Goal: Task Accomplishment & Management: Use online tool/utility

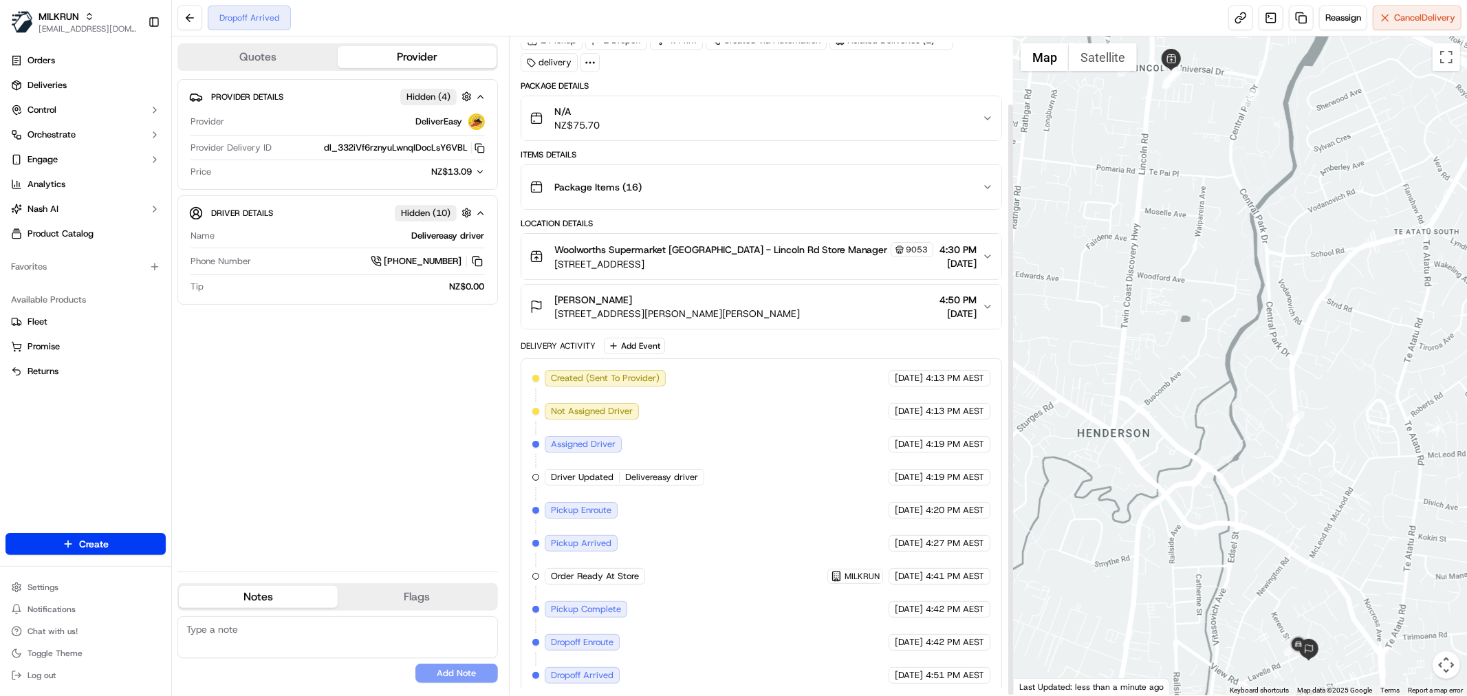
scroll to position [74, 0]
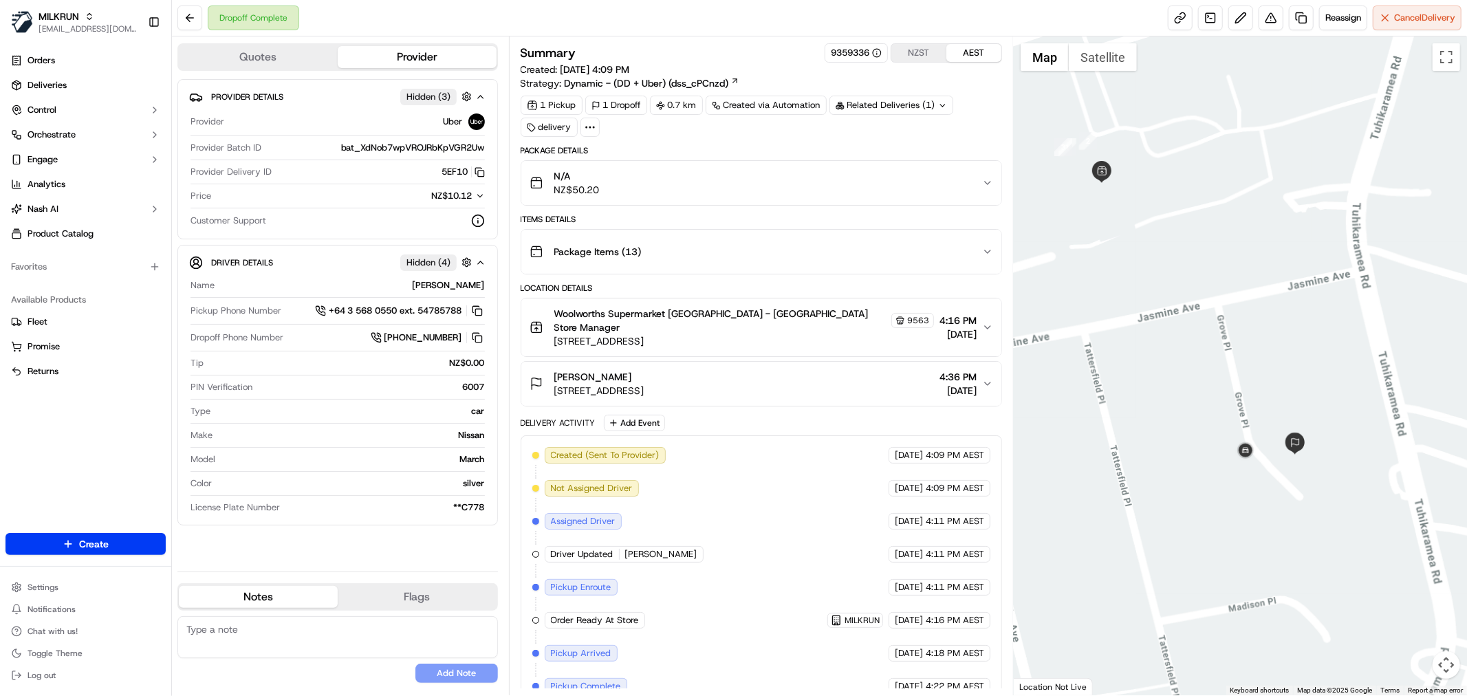
drag, startPoint x: 1301, startPoint y: 448, endPoint x: 1248, endPoint y: 364, distance: 99.2
click at [1262, 364] on div at bounding box center [1239, 365] width 453 height 659
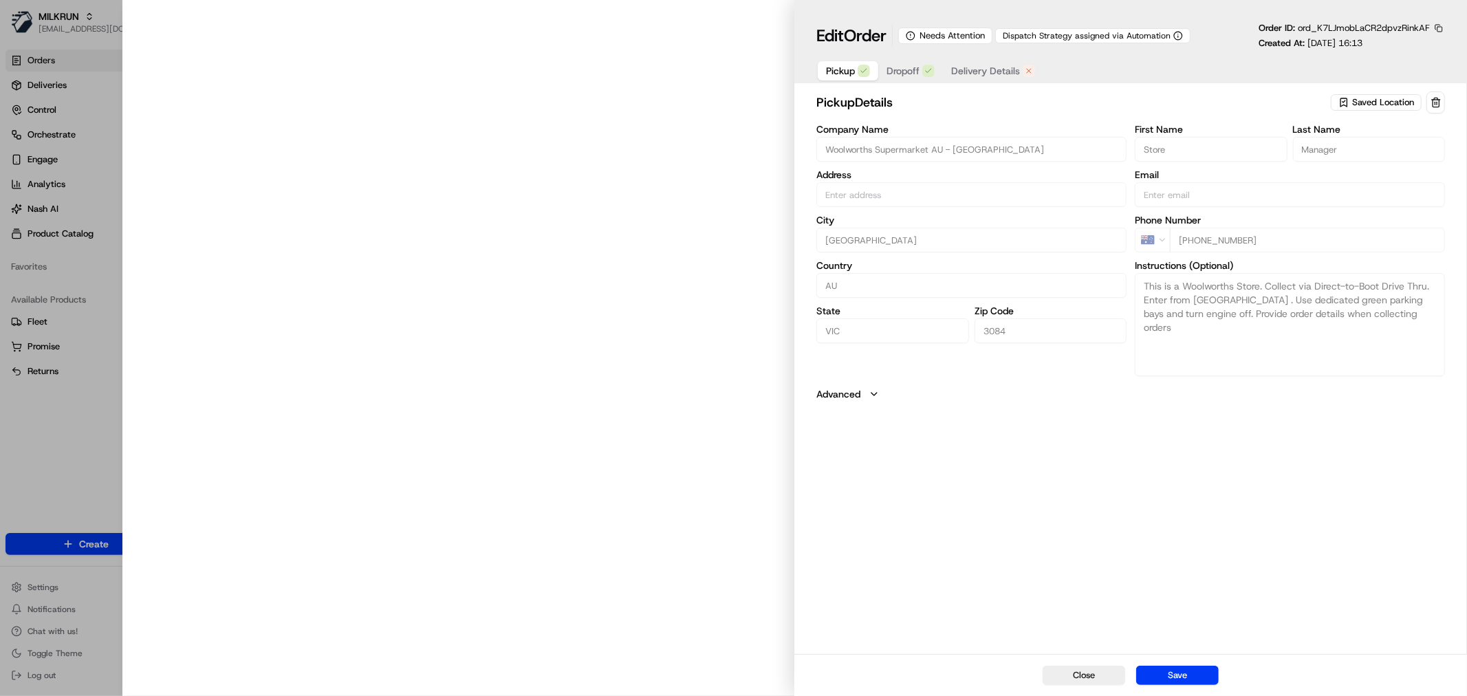
type input "[STREET_ADDRESS]"
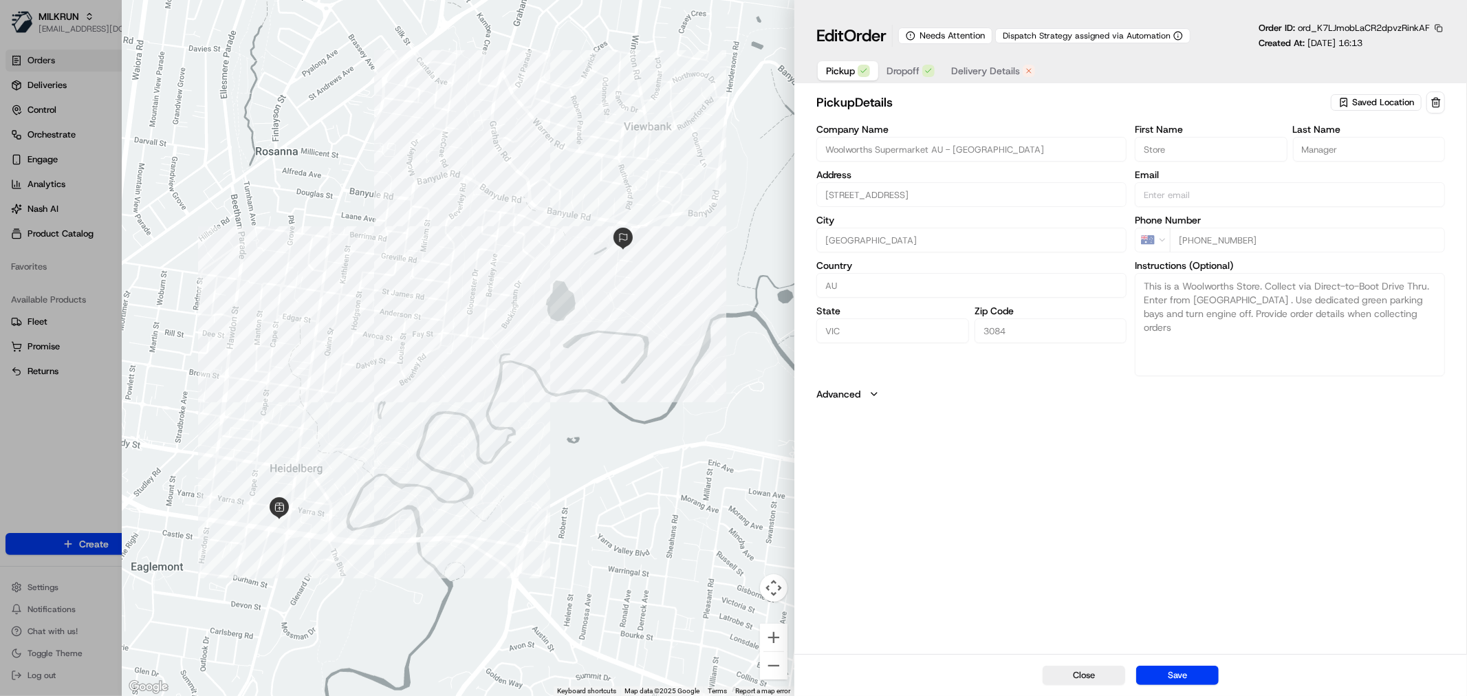
click at [1004, 67] on span "Delivery Details" at bounding box center [985, 71] width 69 height 14
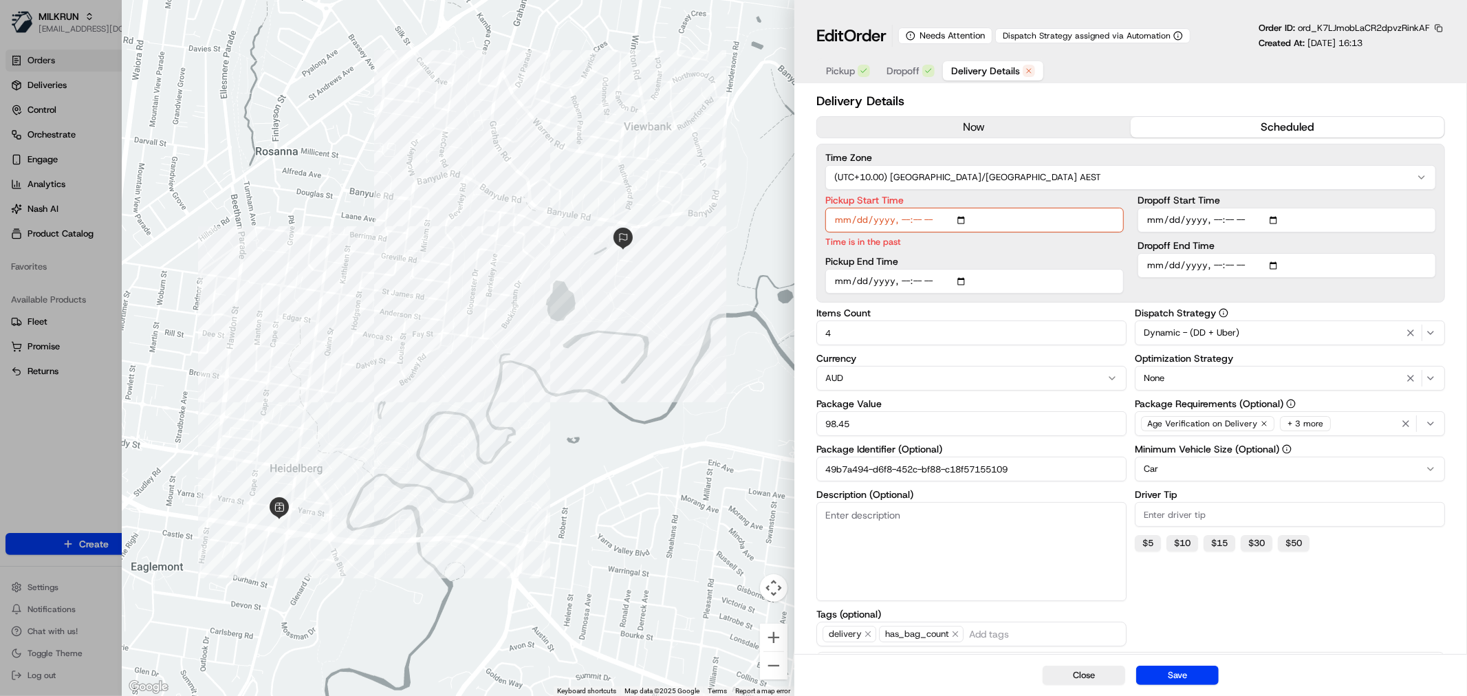
click at [1012, 120] on button "now" at bounding box center [974, 127] width 314 height 21
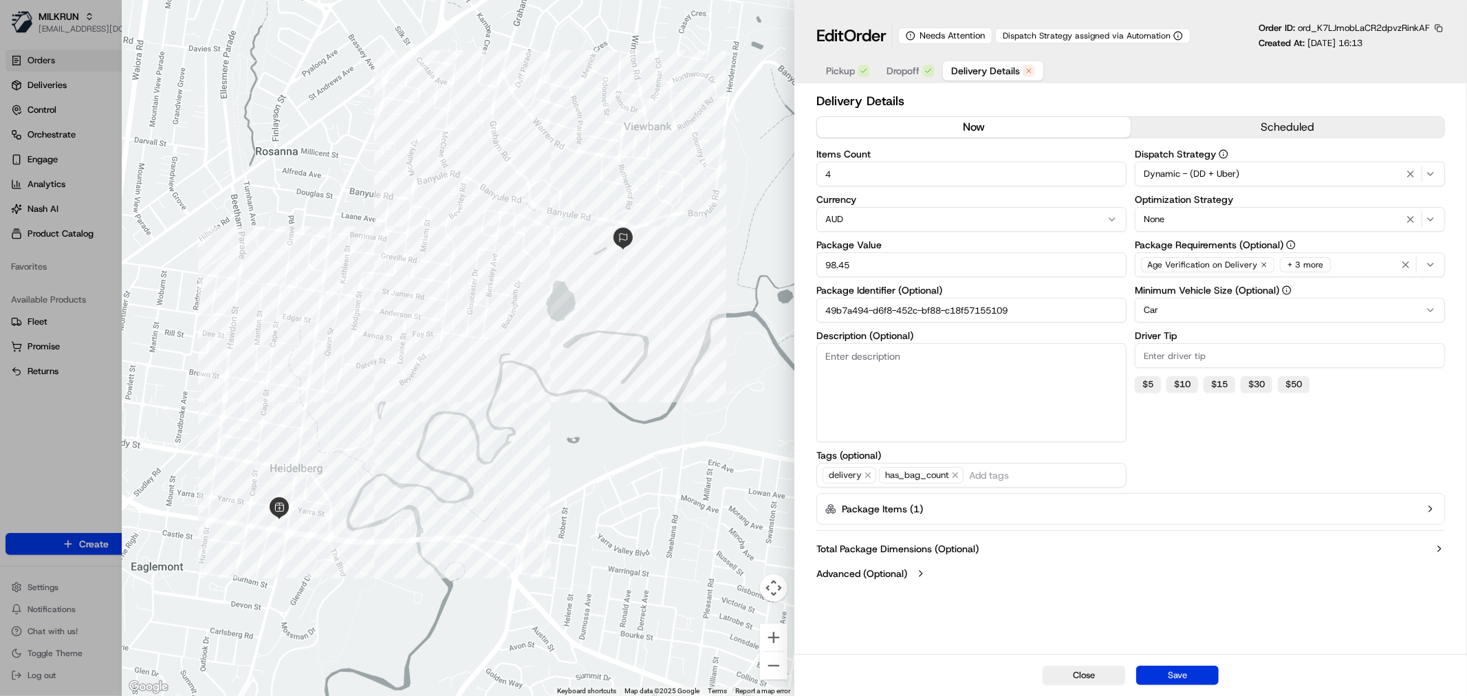
click at [1187, 671] on button "Save" at bounding box center [1177, 675] width 83 height 19
type input "1"
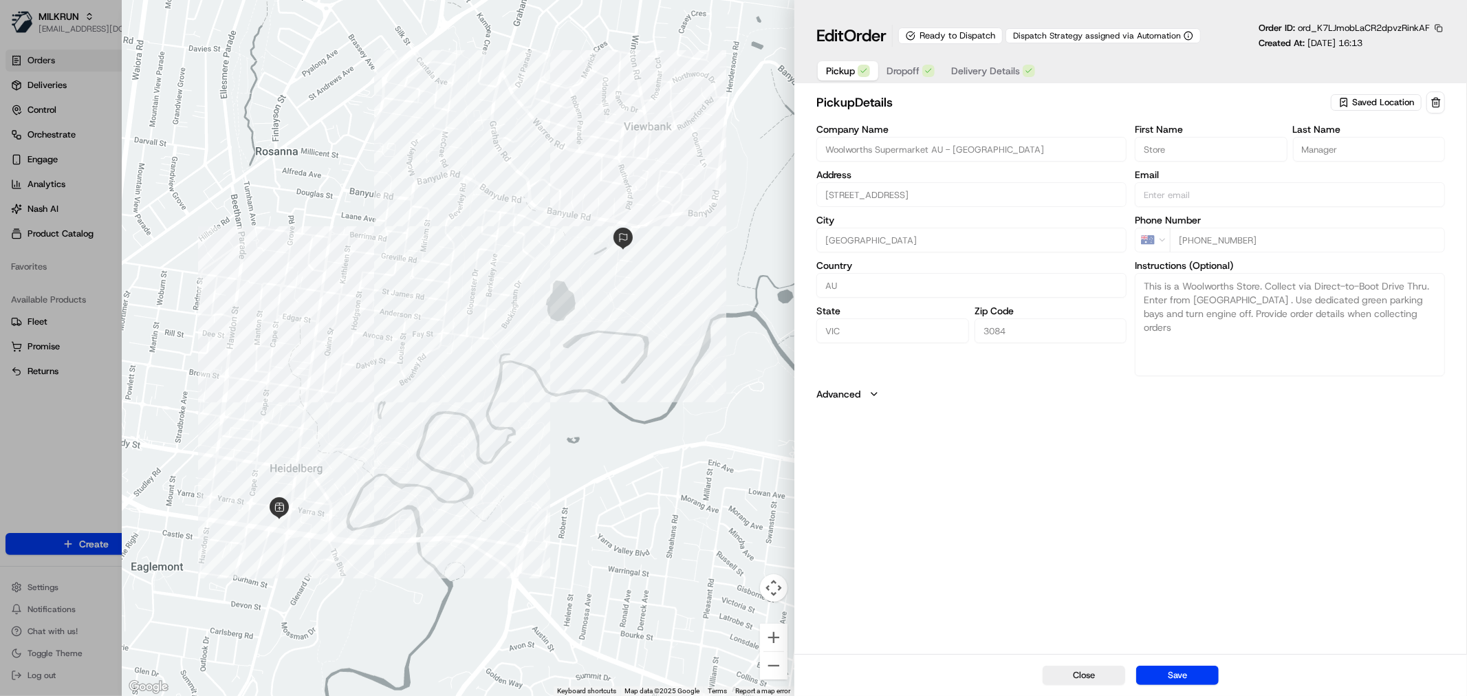
click at [975, 74] on span "Delivery Details" at bounding box center [985, 71] width 69 height 14
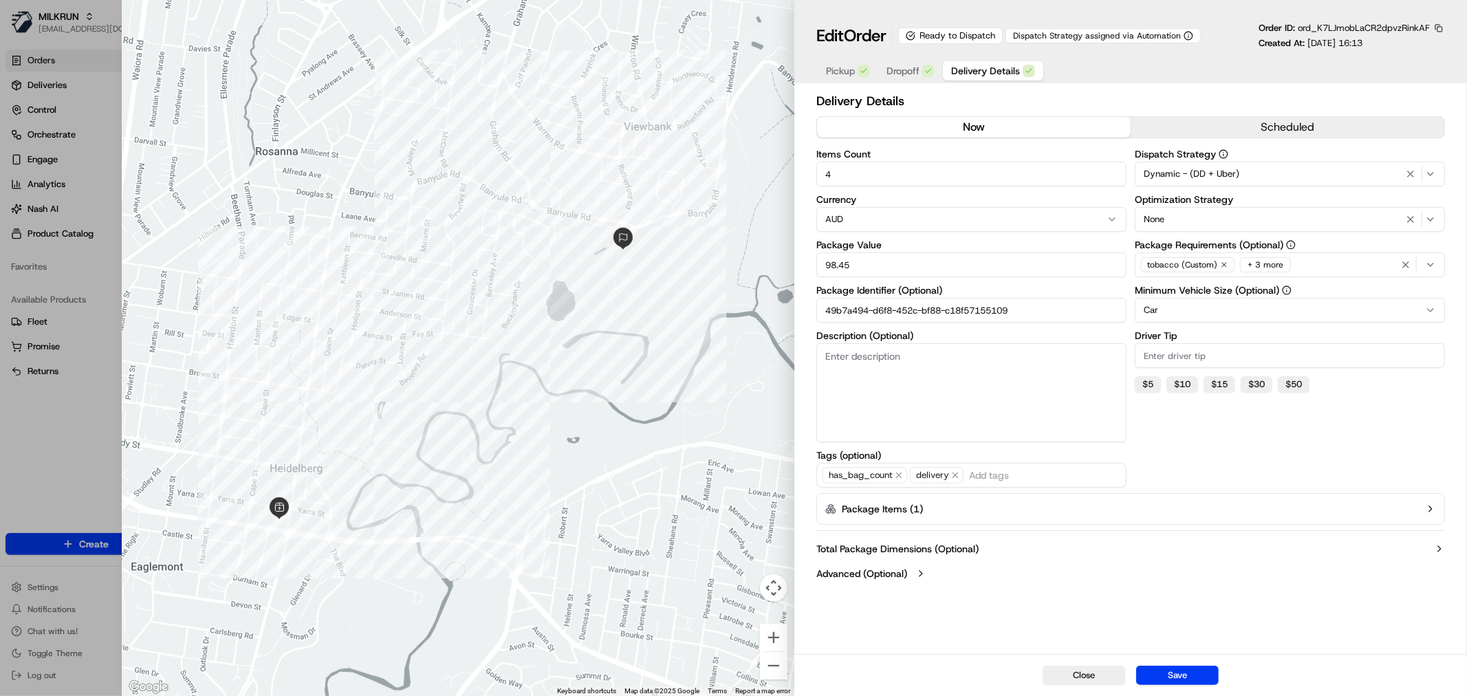
click at [954, 312] on input "49b7a494-d6f8-452c-bf88-c18f57155109" at bounding box center [971, 310] width 310 height 25
drag, startPoint x: 1101, startPoint y: 681, endPoint x: 1059, endPoint y: 657, distance: 48.0
click at [1100, 679] on button "Close" at bounding box center [1083, 675] width 83 height 19
type input "1"
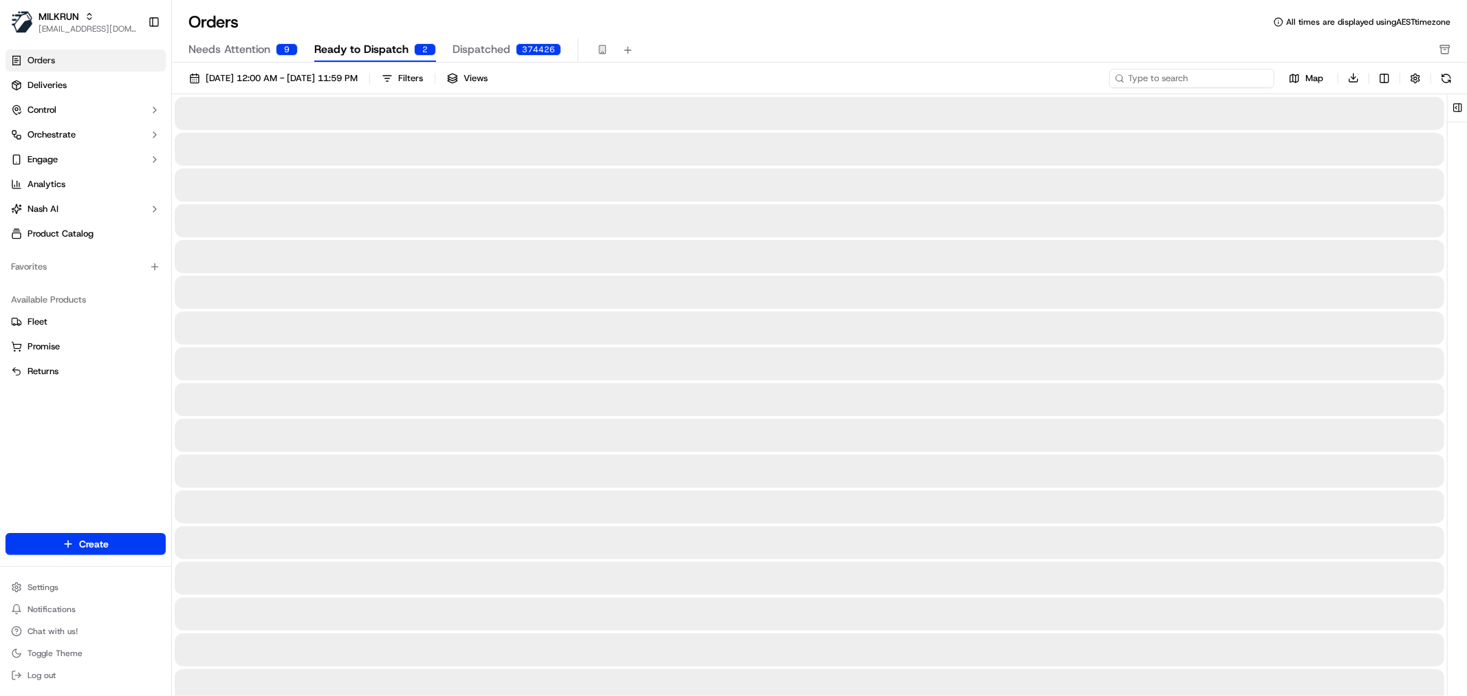
click at [1190, 79] on input at bounding box center [1191, 78] width 165 height 19
paste input "49b7a494-d6f8-452c-bf88-c18f57155109"
type input "49b7a494-d6f8-452c-bf88-c18f57155109"
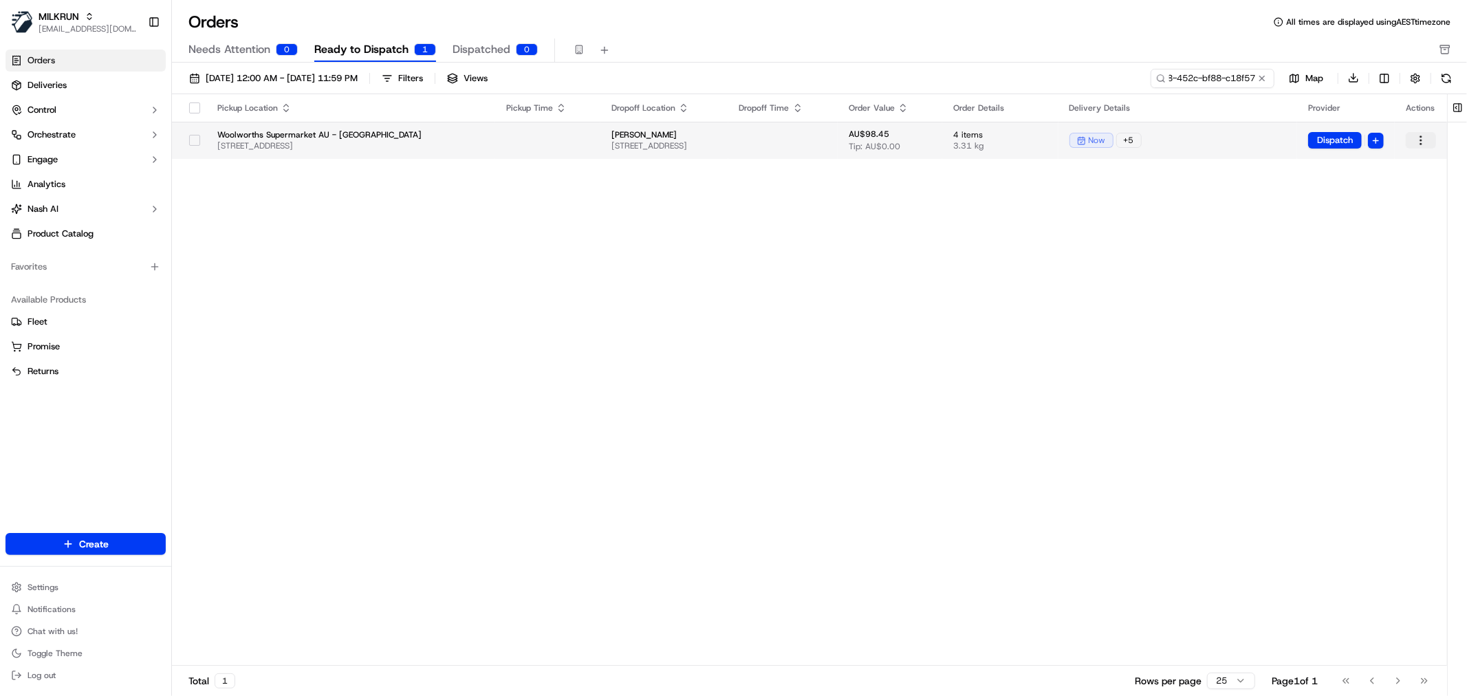
click at [1425, 136] on html "MILKRUN nbradshaw@woolworths.com.au Toggle Sidebar Orders Deliveries Control Or…" at bounding box center [733, 348] width 1467 height 696
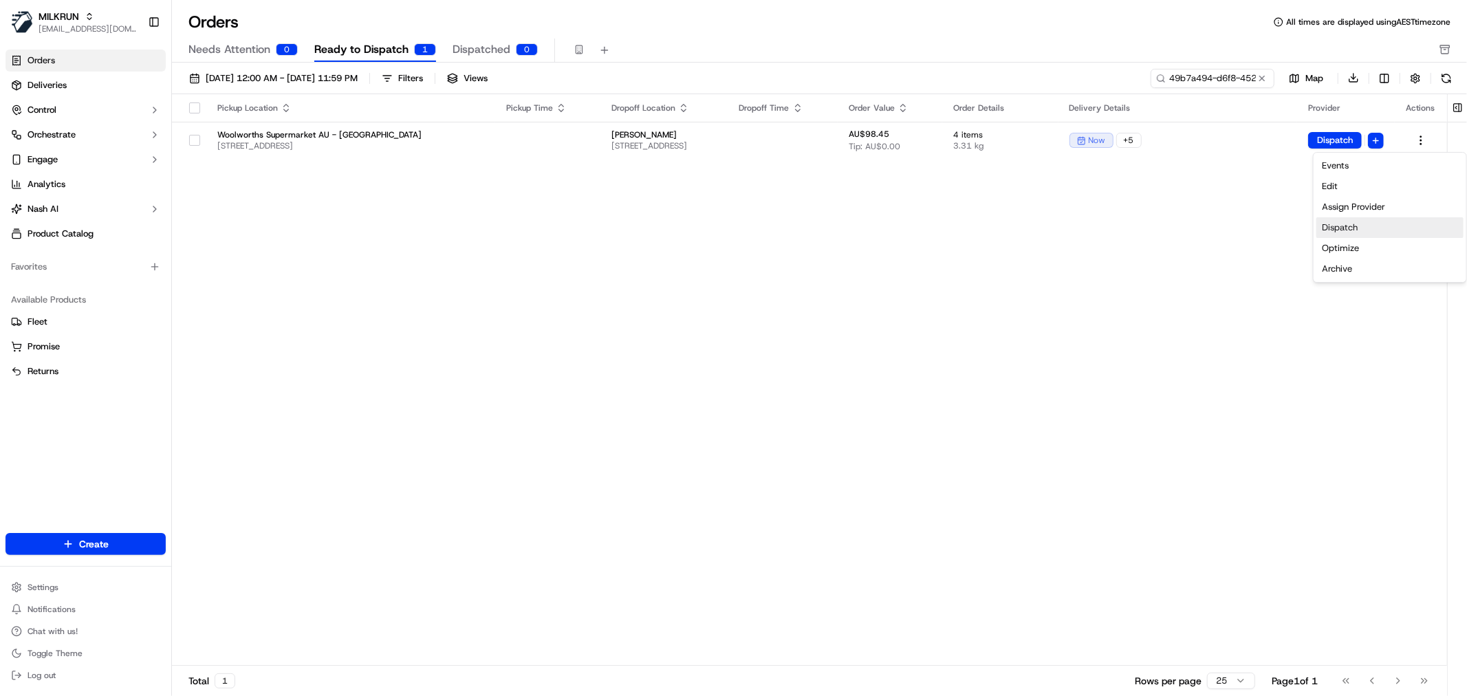
click at [1355, 221] on div "Dispatch" at bounding box center [1389, 227] width 147 height 21
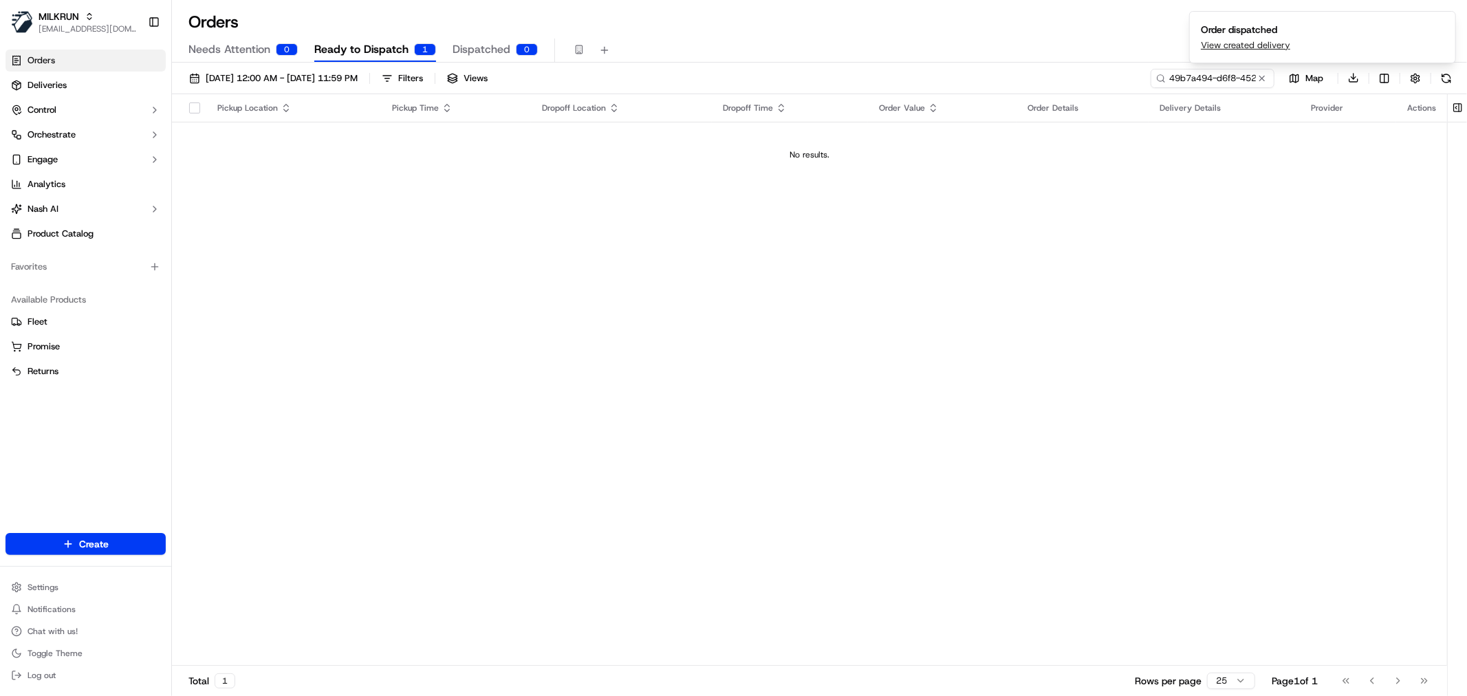
click at [492, 52] on span "Dispatched" at bounding box center [481, 49] width 58 height 17
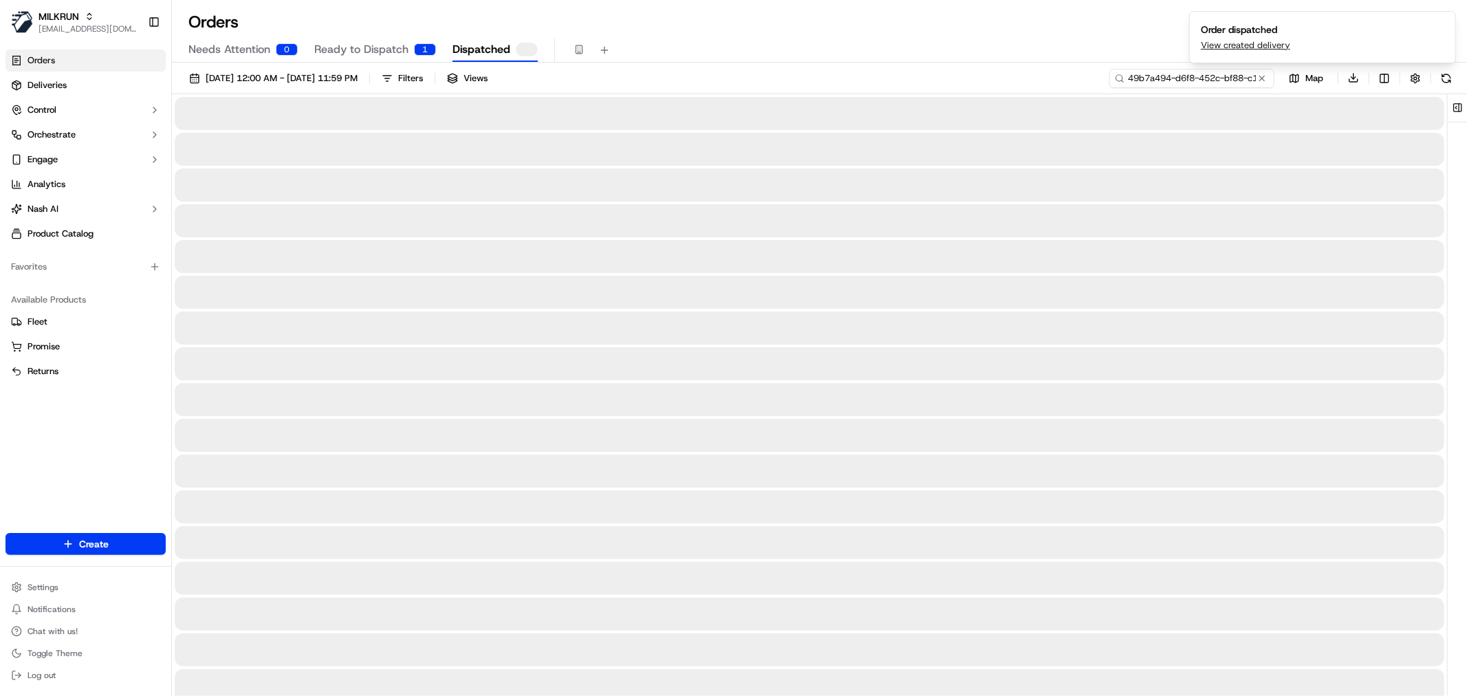
click at [1201, 78] on input "49b7a494-d6f8-452c-bf88-c18f57155109" at bounding box center [1191, 78] width 165 height 19
click at [1194, 85] on input "49b7a494-d6f8-452c-bf88-c18f57155109" at bounding box center [1191, 78] width 165 height 19
click at [1194, 80] on input "49b7a494-d6f8-452c-bf88-c18f57155109" at bounding box center [1191, 78] width 165 height 19
click at [818, 175] on div at bounding box center [809, 184] width 1269 height 33
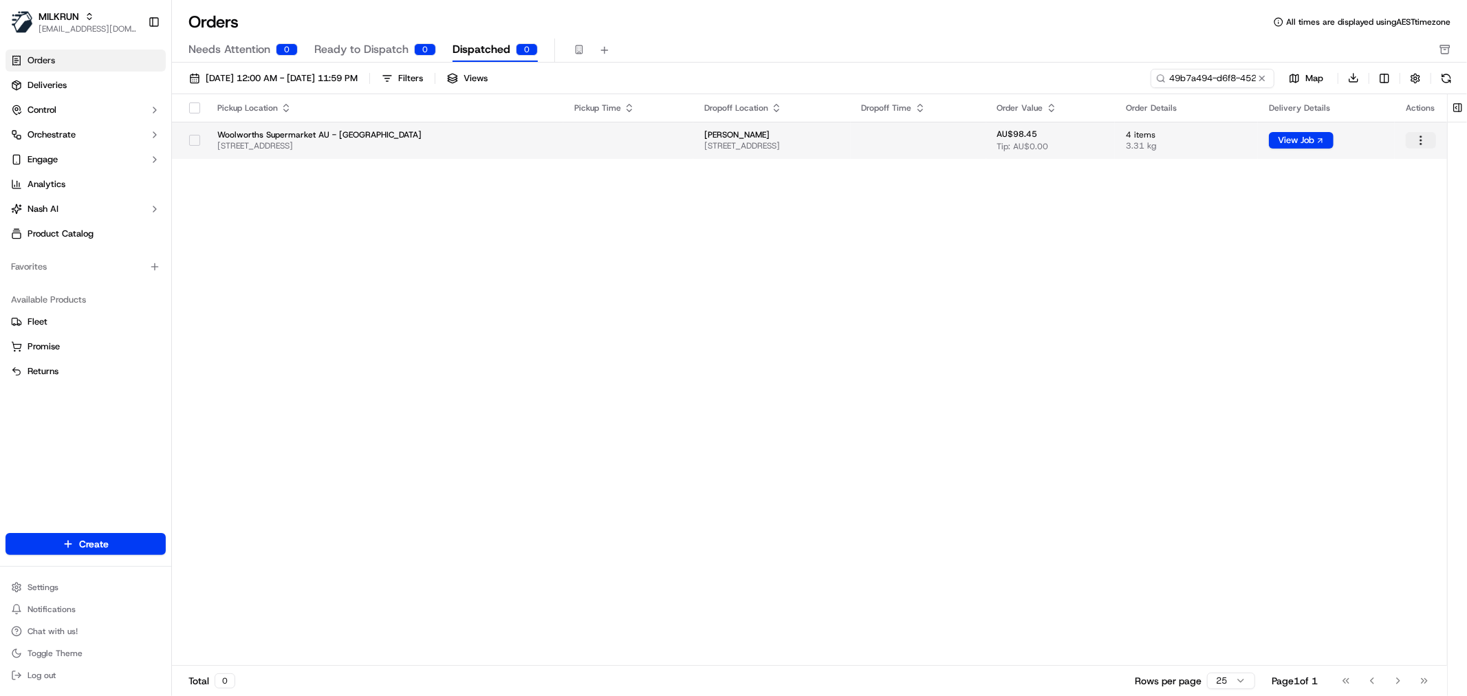
click at [1427, 143] on html "MILKRUN nbradshaw@woolworths.com.au Toggle Sidebar Orders Deliveries Control Or…" at bounding box center [733, 348] width 1467 height 696
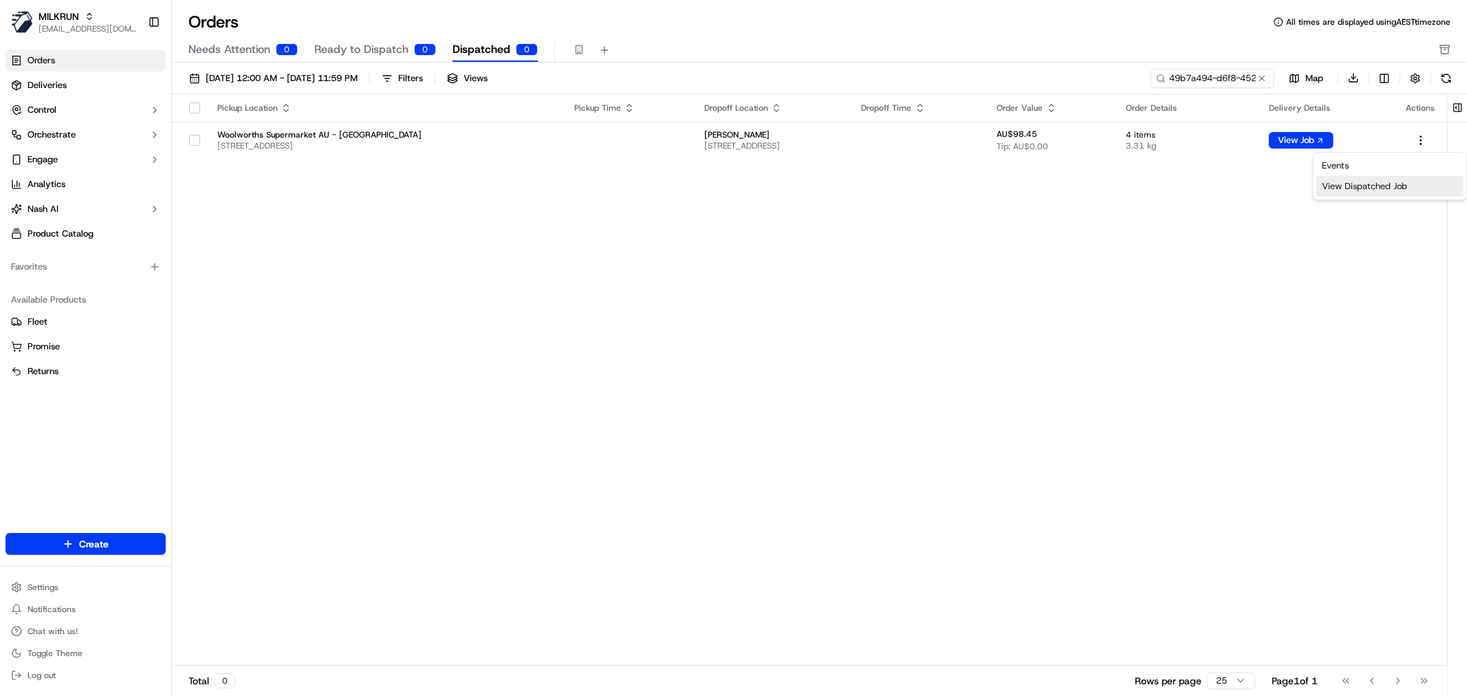
click at [1358, 190] on div "View Dispatched Job" at bounding box center [1389, 186] width 147 height 21
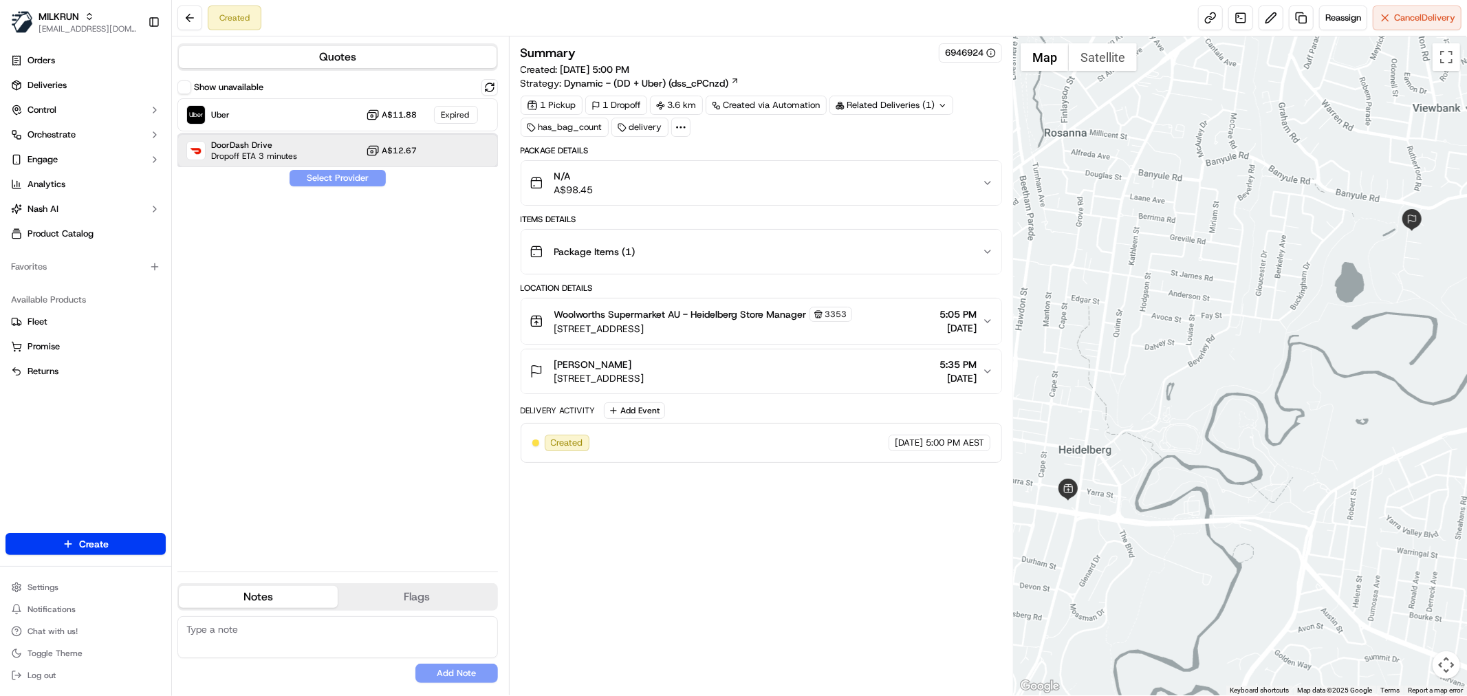
click at [317, 146] on div "DoorDash Drive Dropoff ETA 3 minutes A$12.67" at bounding box center [337, 150] width 320 height 33
click at [356, 176] on button "Assign Provider" at bounding box center [338, 178] width 98 height 17
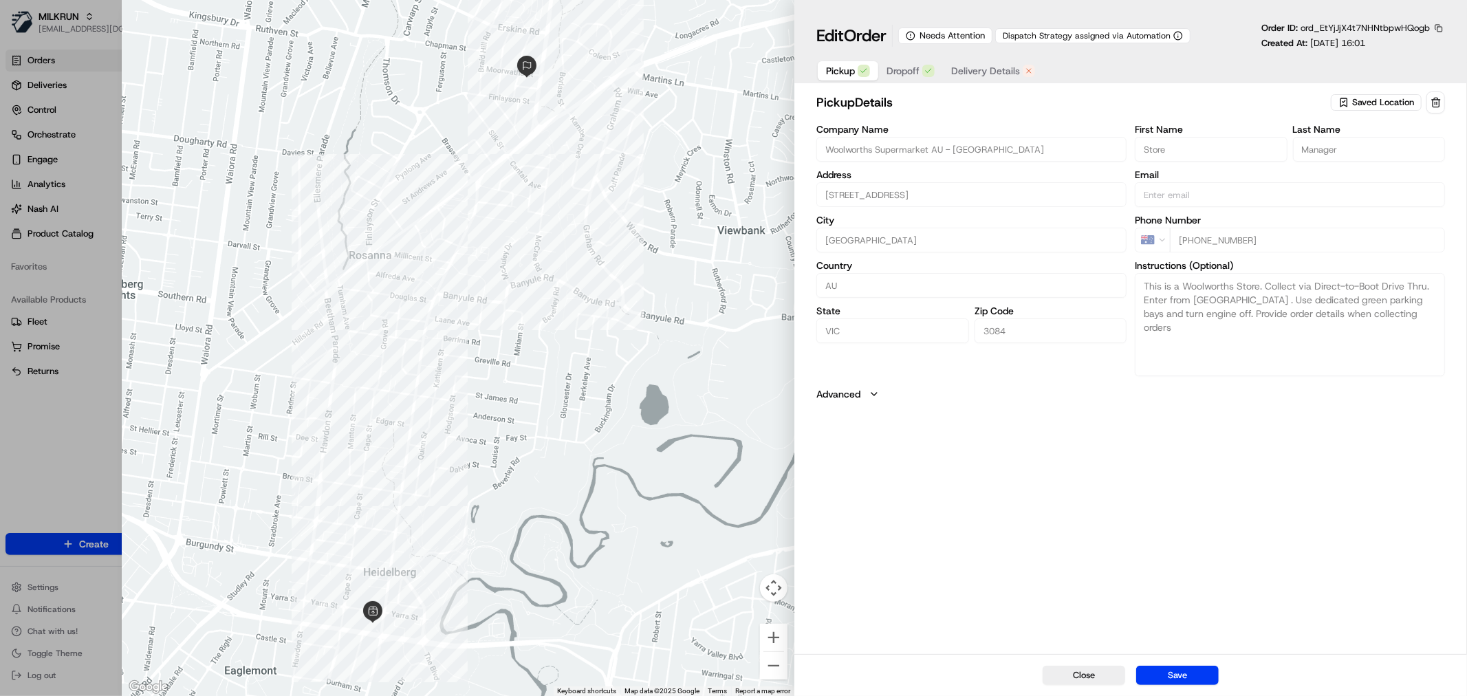
drag, startPoint x: 994, startPoint y: 69, endPoint x: 1005, endPoint y: 71, distance: 11.9
click at [994, 69] on span "Delivery Details" at bounding box center [985, 71] width 69 height 14
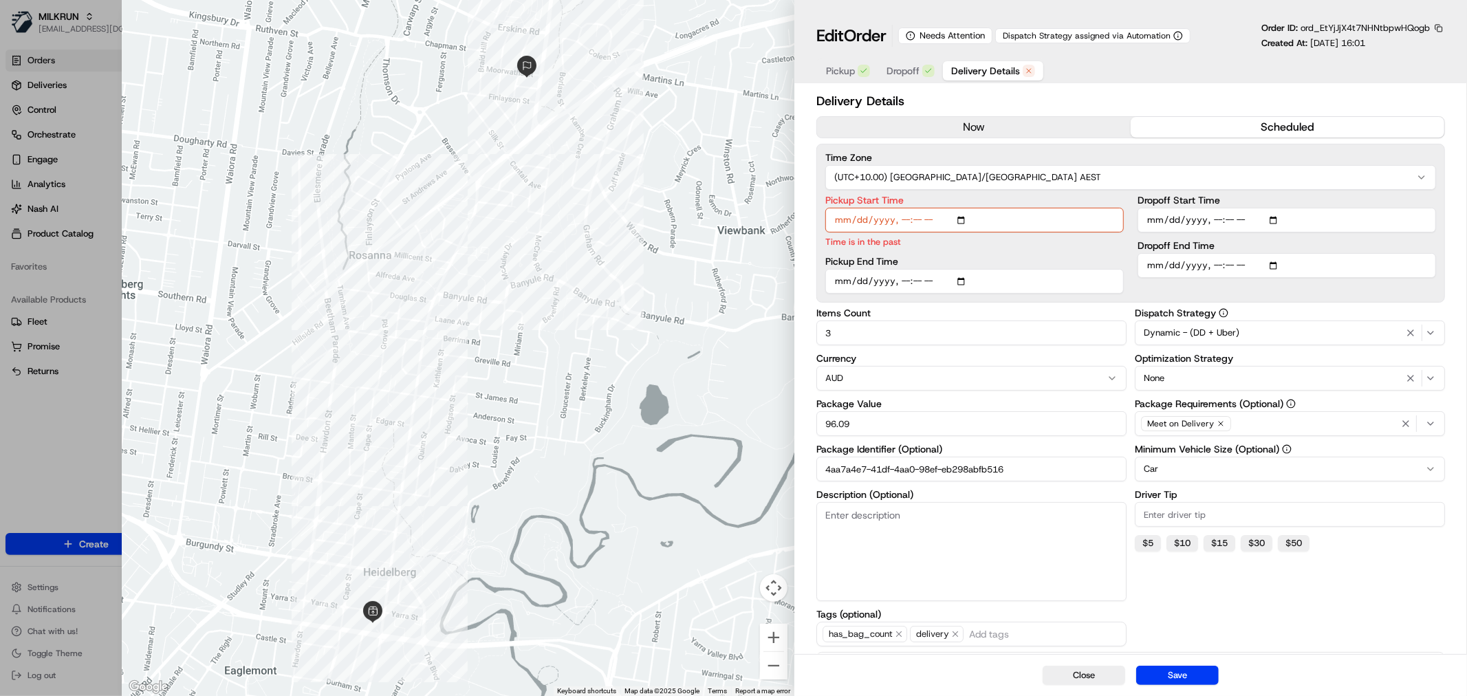
click at [997, 127] on button "now" at bounding box center [974, 127] width 314 height 21
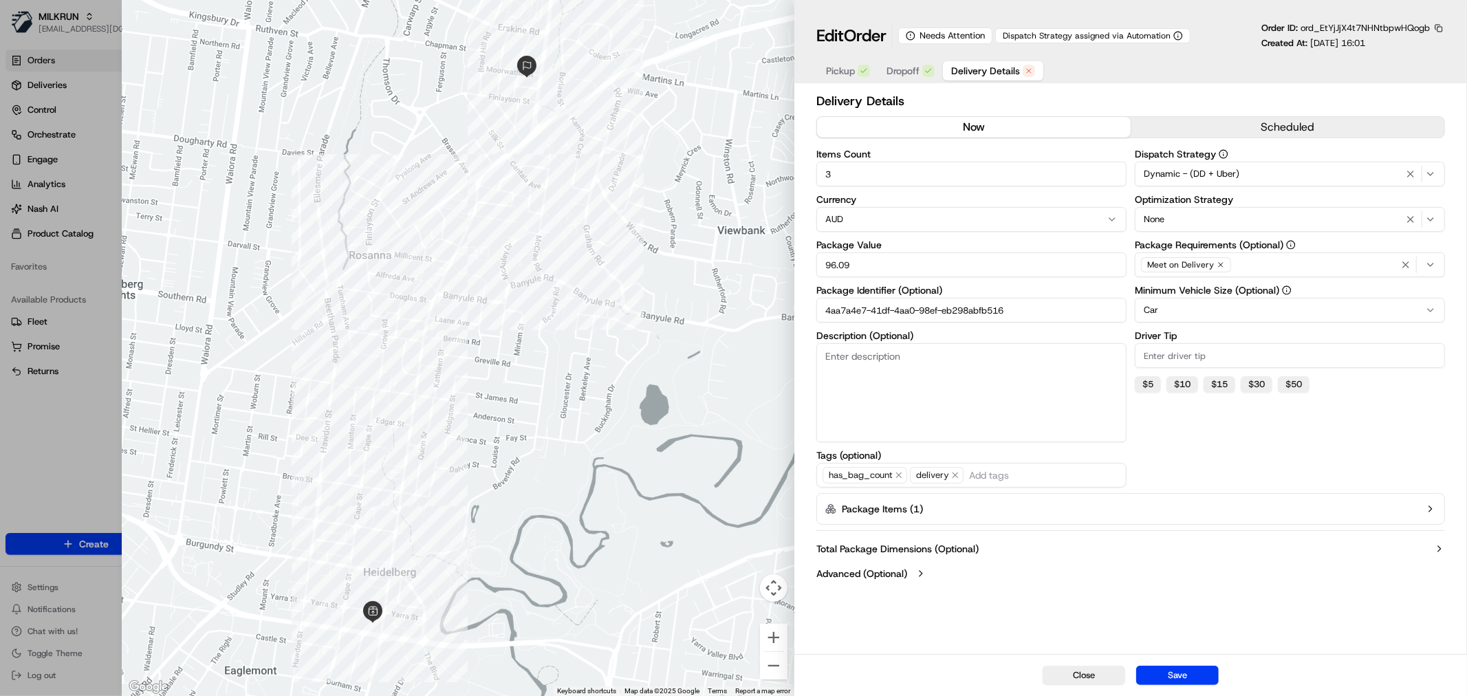
click at [986, 307] on input "4aa7a4e7-41df-4aa0-98ef-eb298abfb516" at bounding box center [971, 310] width 310 height 25
click at [1181, 676] on button "Save" at bounding box center [1177, 675] width 83 height 19
type input "1"
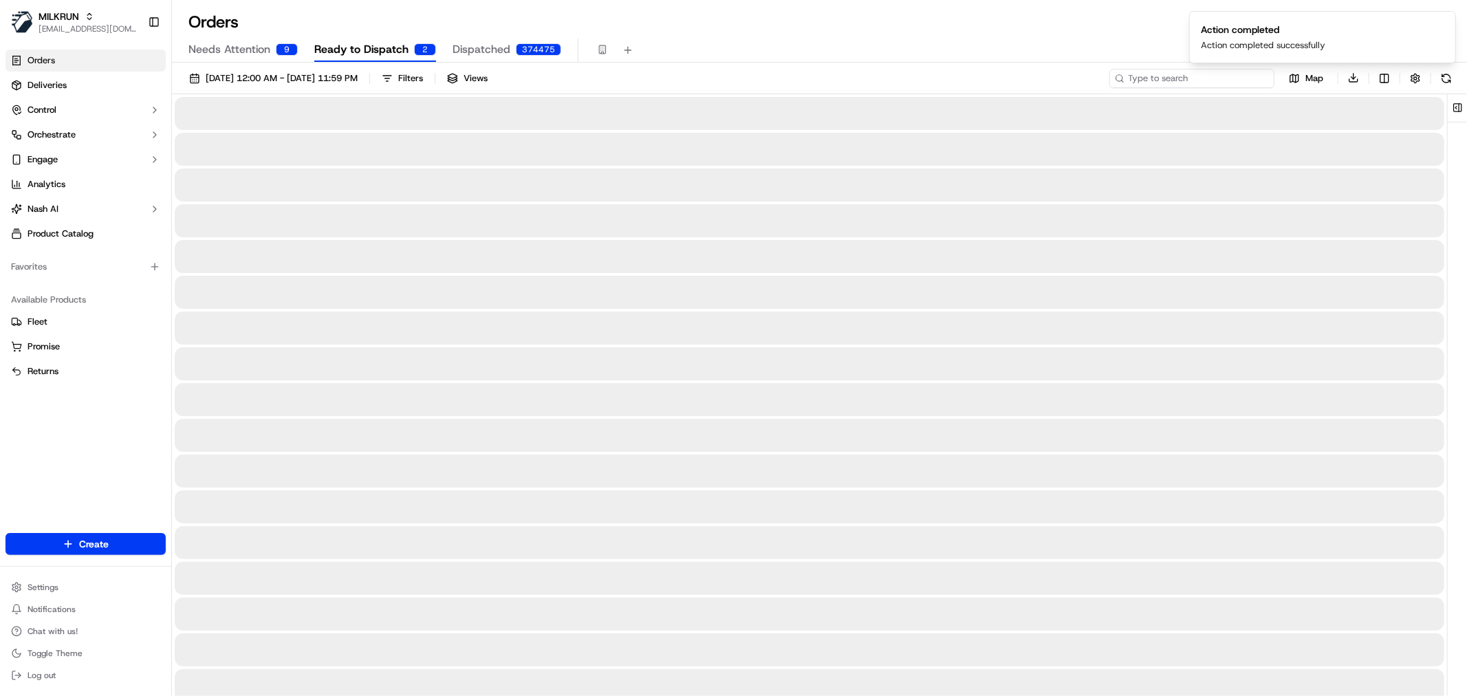
click at [1234, 83] on input at bounding box center [1191, 78] width 165 height 19
paste input "4aa7a4e7-41df-4aa0-98ef-eb298abfb516"
type input "4aa7a4e7-41df-4aa0-98ef-eb298abfb516"
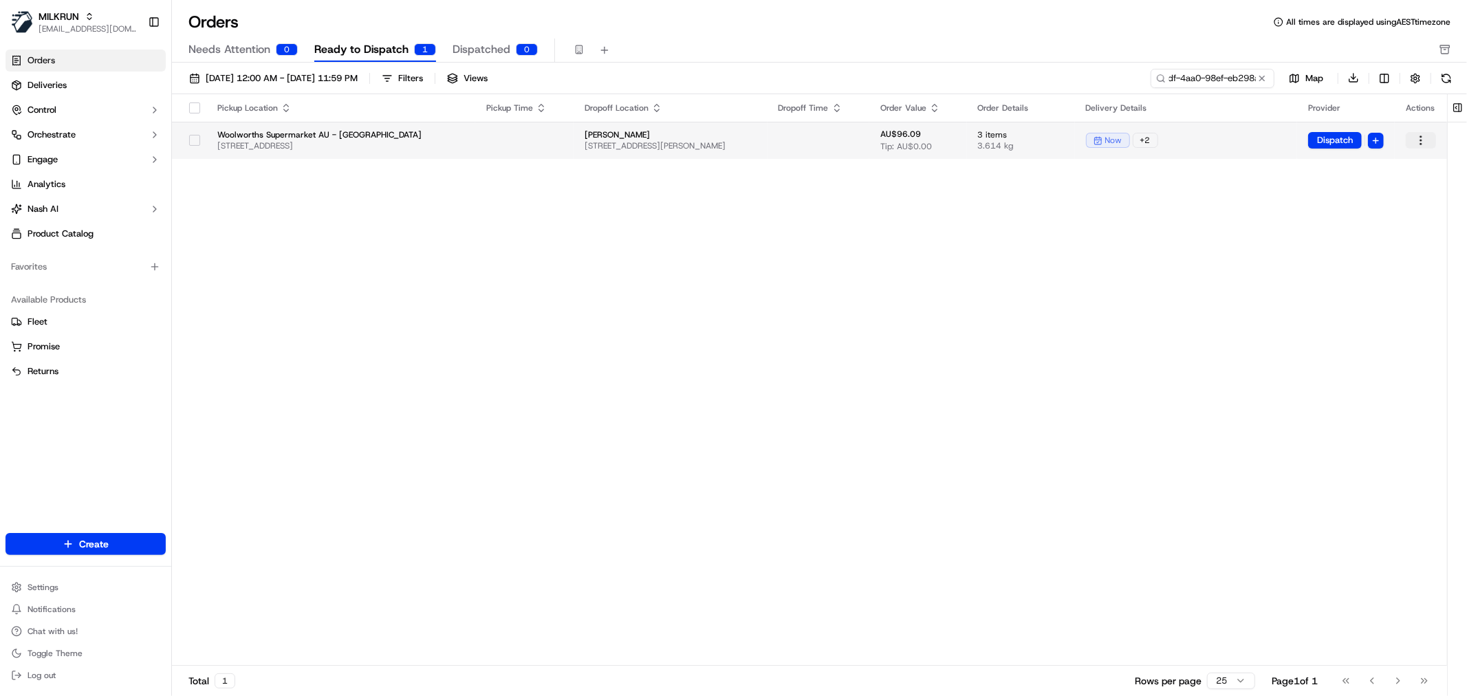
click at [1429, 135] on html "MILKRUN nbradshaw@woolworths.com.au Toggle Sidebar Orders Deliveries Control Or…" at bounding box center [733, 348] width 1467 height 696
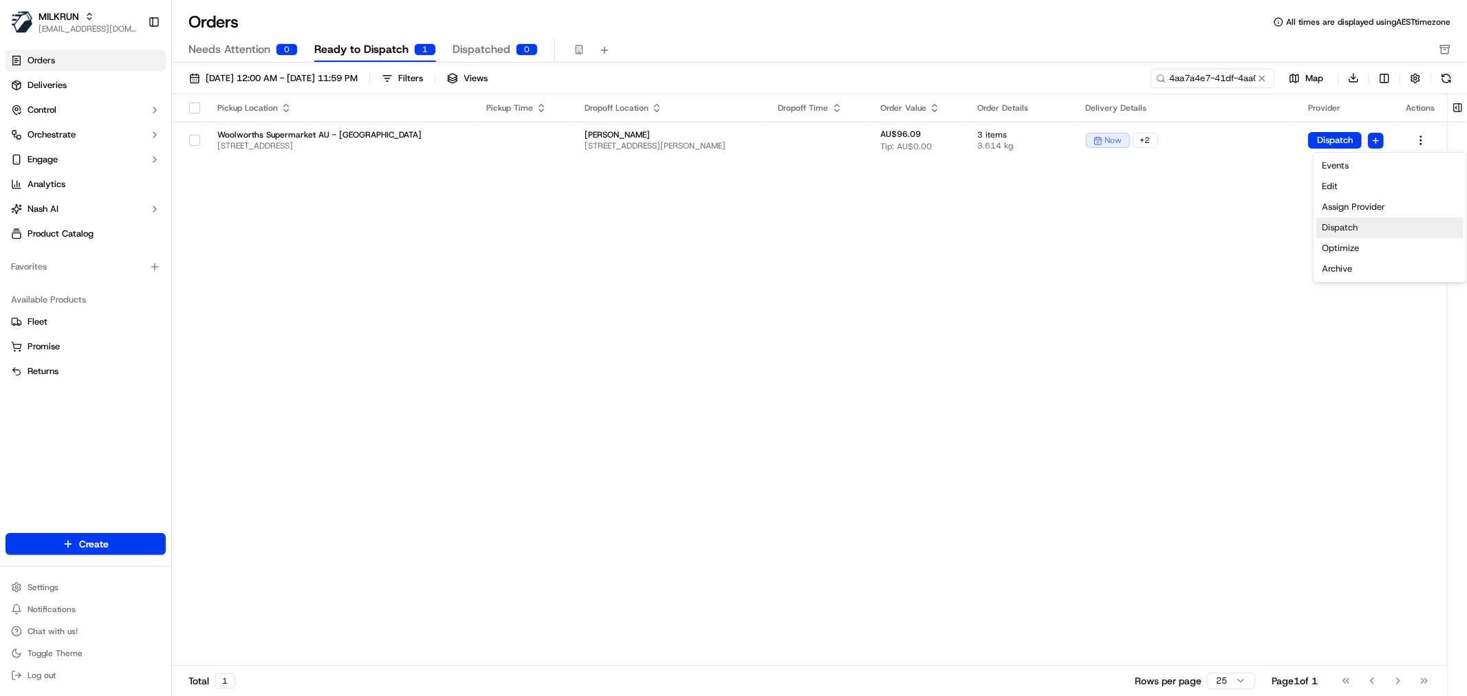
click at [1353, 229] on div "Dispatch" at bounding box center [1389, 227] width 147 height 21
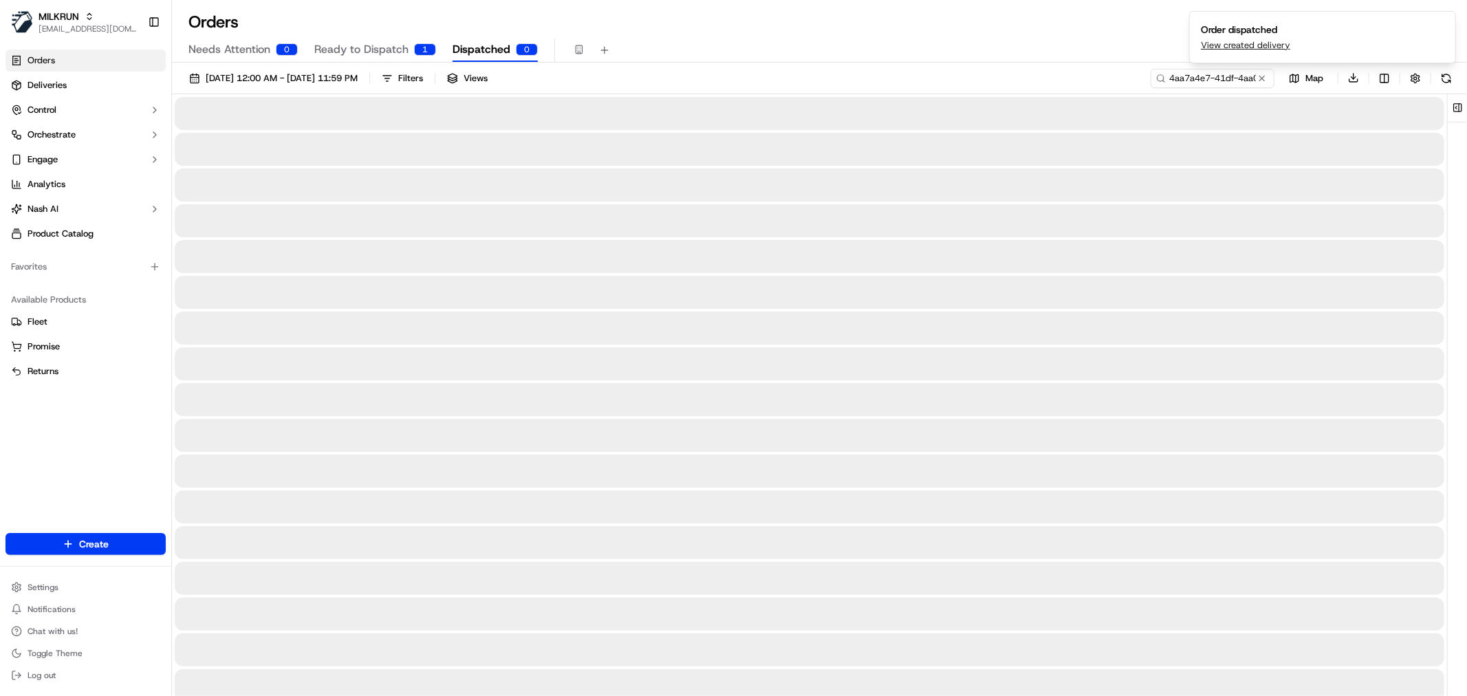
click at [488, 43] on span "Dispatched" at bounding box center [481, 49] width 58 height 17
click at [1236, 80] on input "4aa7a4e7-41df-4aa0-98ef-eb298abfb516" at bounding box center [1191, 78] width 165 height 19
click at [875, 229] on div at bounding box center [809, 220] width 1269 height 33
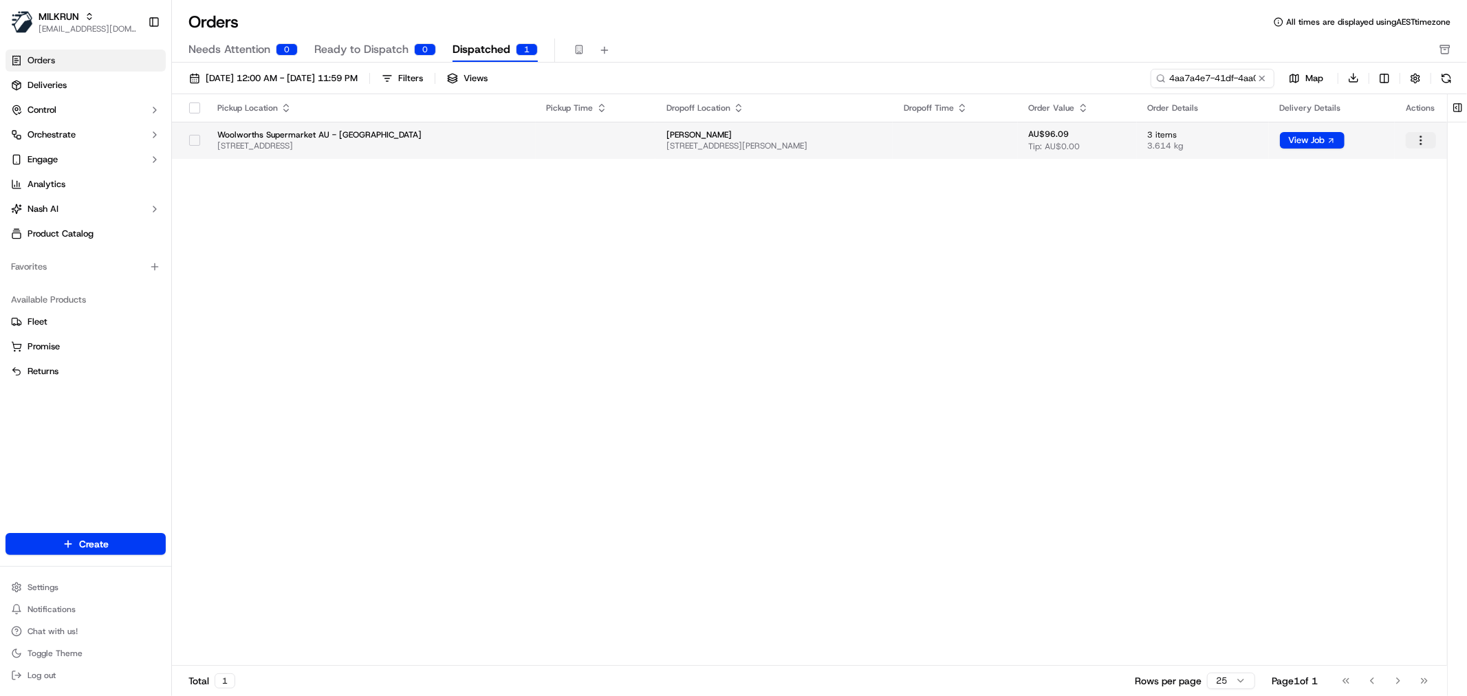
click at [1421, 140] on html "MILKRUN nbradshaw@woolworths.com.au Toggle Sidebar Orders Deliveries Control Or…" at bounding box center [733, 348] width 1467 height 696
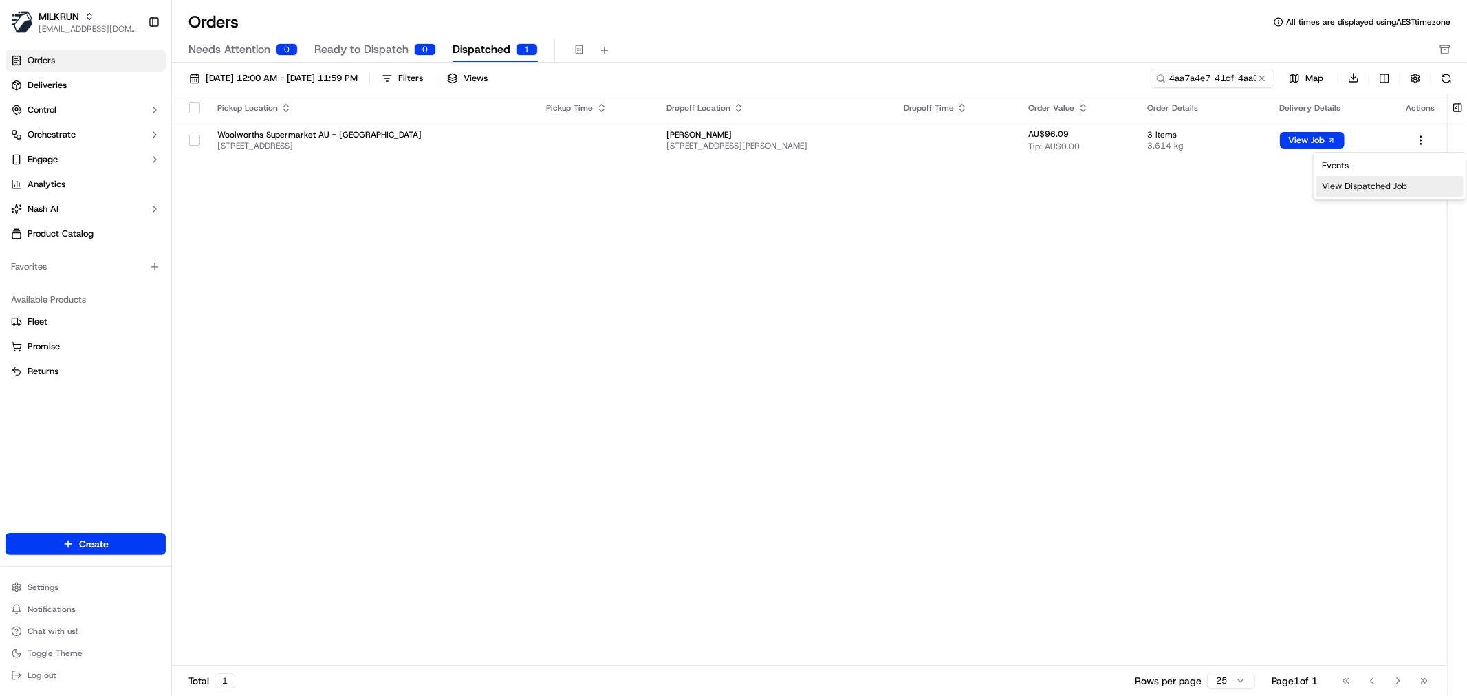
click at [1358, 186] on div "View Dispatched Job" at bounding box center [1389, 186] width 147 height 21
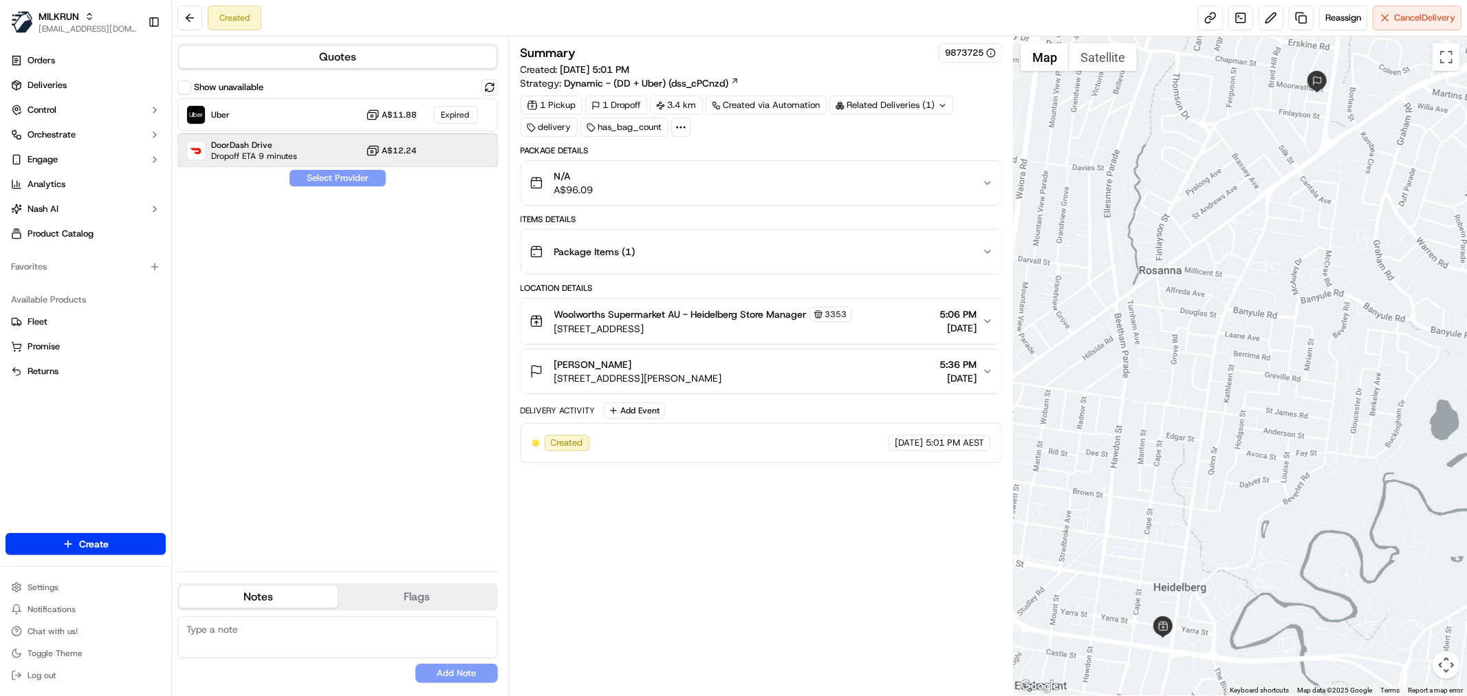
click at [325, 147] on div "DoorDash Drive Dropoff ETA 9 minutes A$12.24" at bounding box center [337, 150] width 320 height 33
click at [321, 179] on button "Assign Provider" at bounding box center [338, 178] width 98 height 17
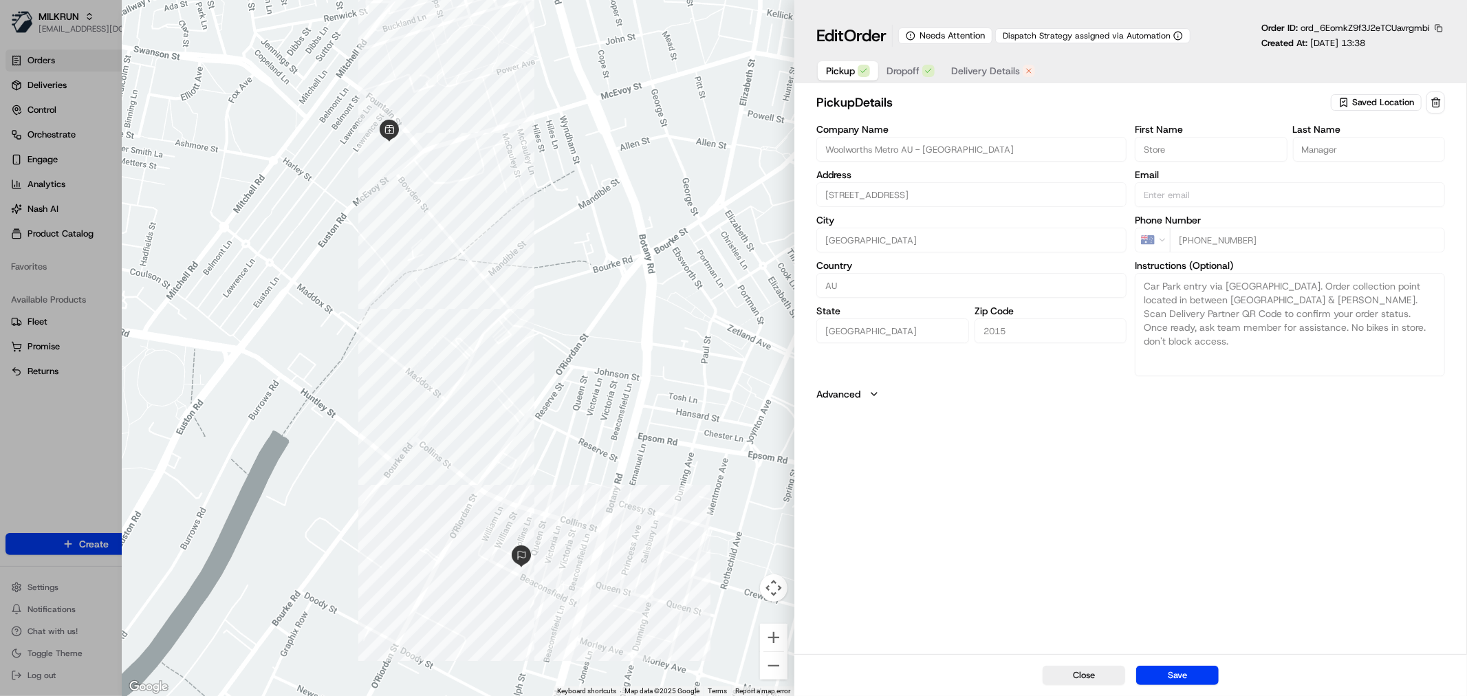
click at [984, 67] on span "Delivery Details" at bounding box center [985, 71] width 69 height 14
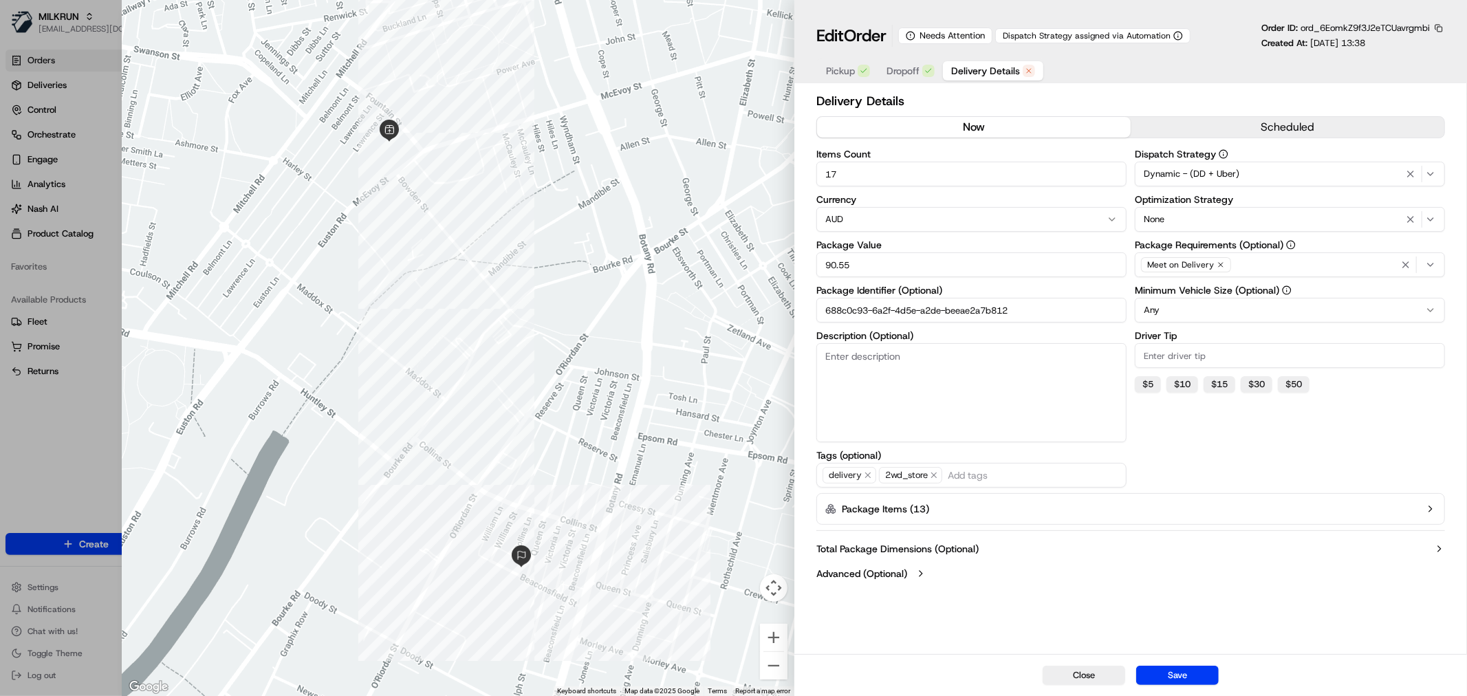
click at [998, 129] on button "now" at bounding box center [974, 127] width 314 height 21
click at [917, 305] on input "688c0c93-6a2f-4d5e-a2de-beeae2a7b812" at bounding box center [971, 310] width 310 height 25
click at [1183, 670] on button "Save" at bounding box center [1177, 675] width 83 height 19
type input "1"
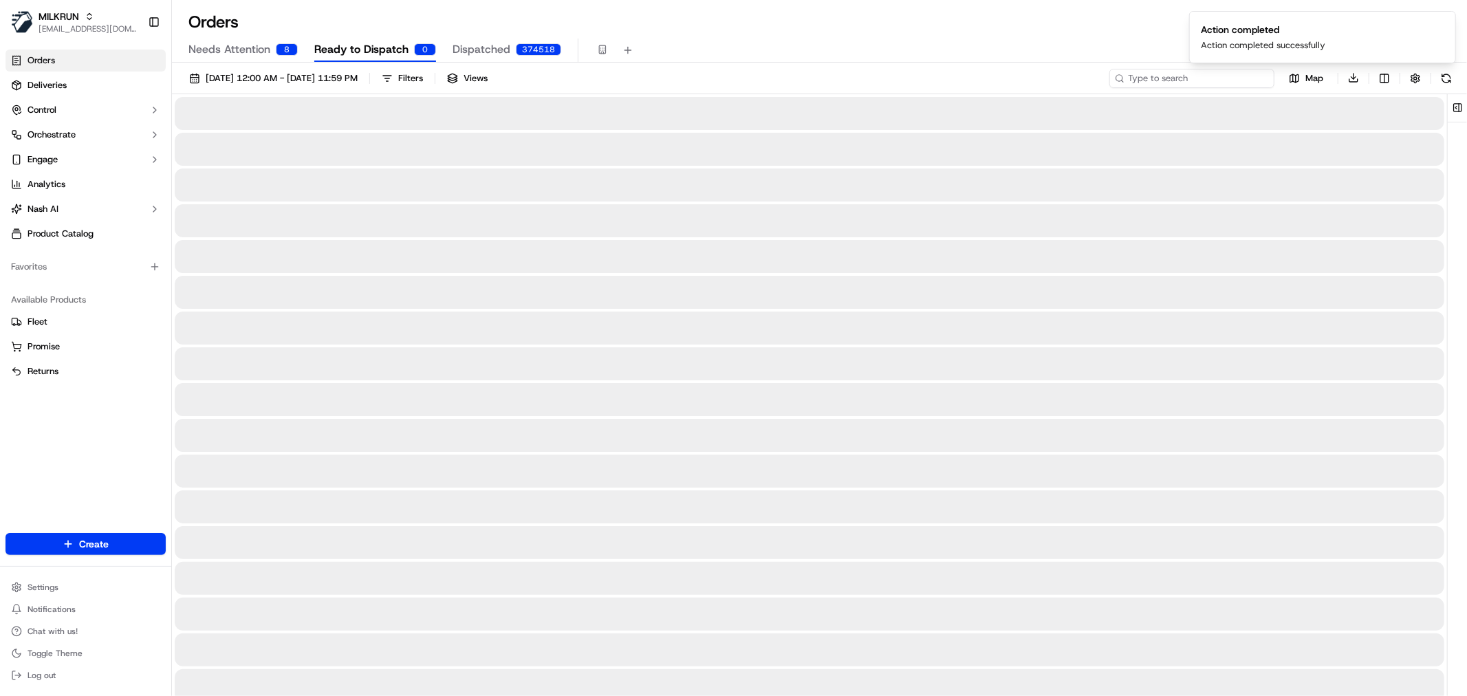
click at [1240, 80] on input at bounding box center [1191, 78] width 165 height 19
paste input "688c0c93-6a2f-4d5e-a2de-beeae2a7b812"
type input "688c0c93-6a2f-4d5e-a2de-beeae2a7b812"
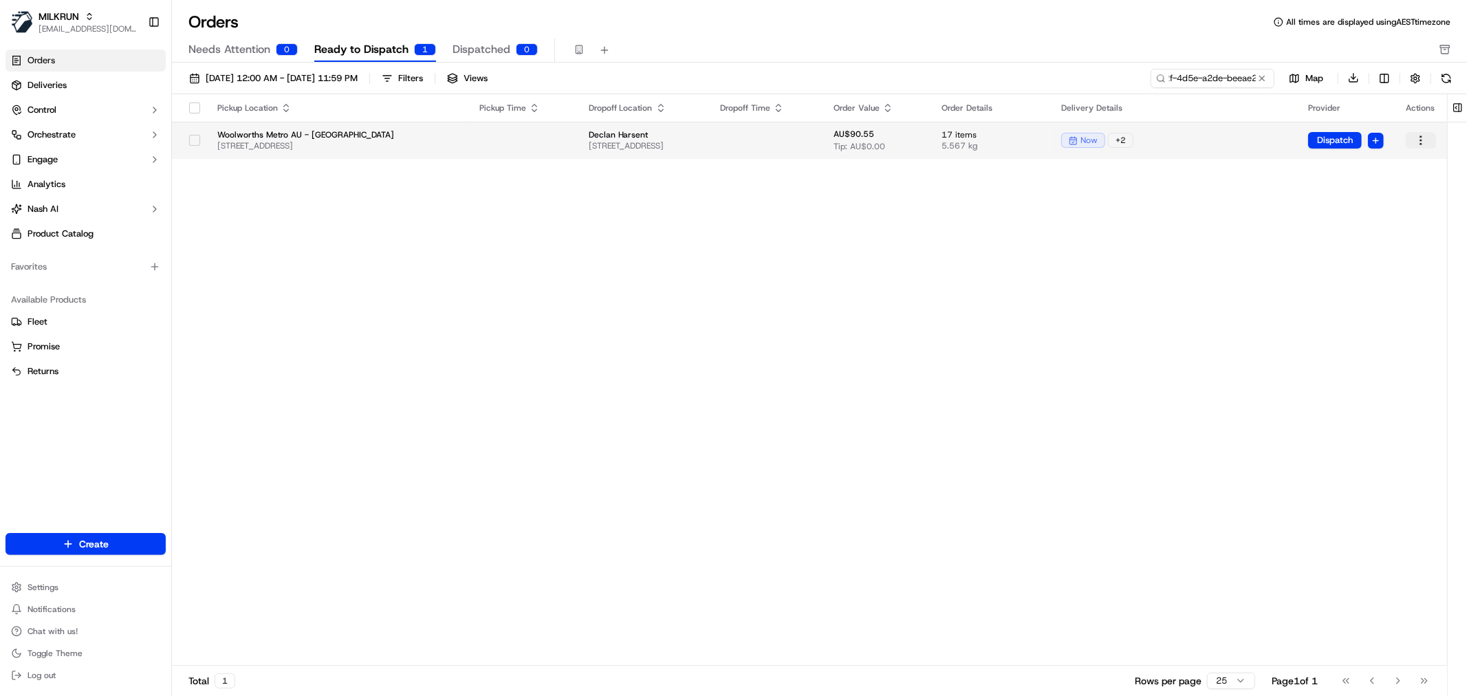
click at [1427, 138] on html "MILKRUN nbradshaw@woolworths.com.au Toggle Sidebar Orders Deliveries Control Or…" at bounding box center [733, 348] width 1467 height 696
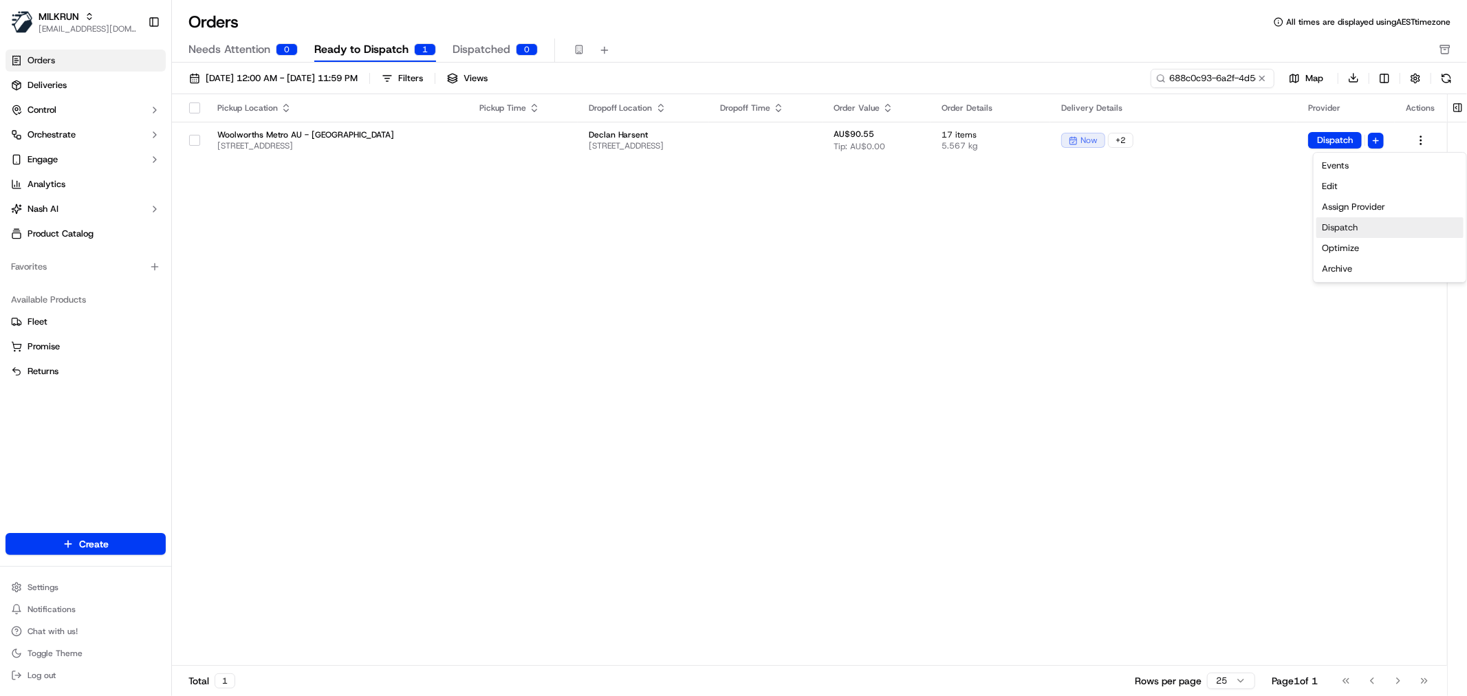
click at [1357, 227] on div "Dispatch" at bounding box center [1389, 227] width 147 height 21
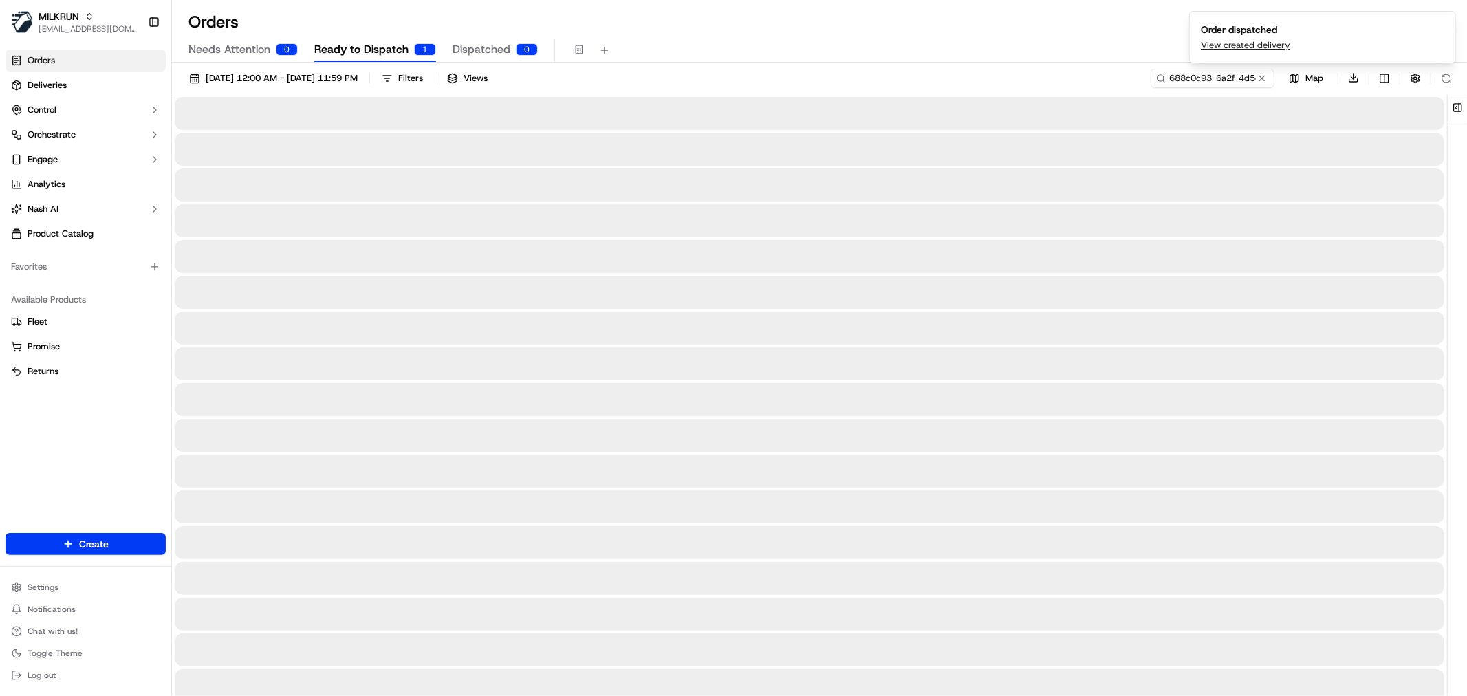
click at [473, 48] on span "Dispatched" at bounding box center [481, 49] width 58 height 17
click at [1187, 80] on input "688c0c93-6a2f-4d5e-a2de-beeae2a7b812" at bounding box center [1191, 78] width 165 height 19
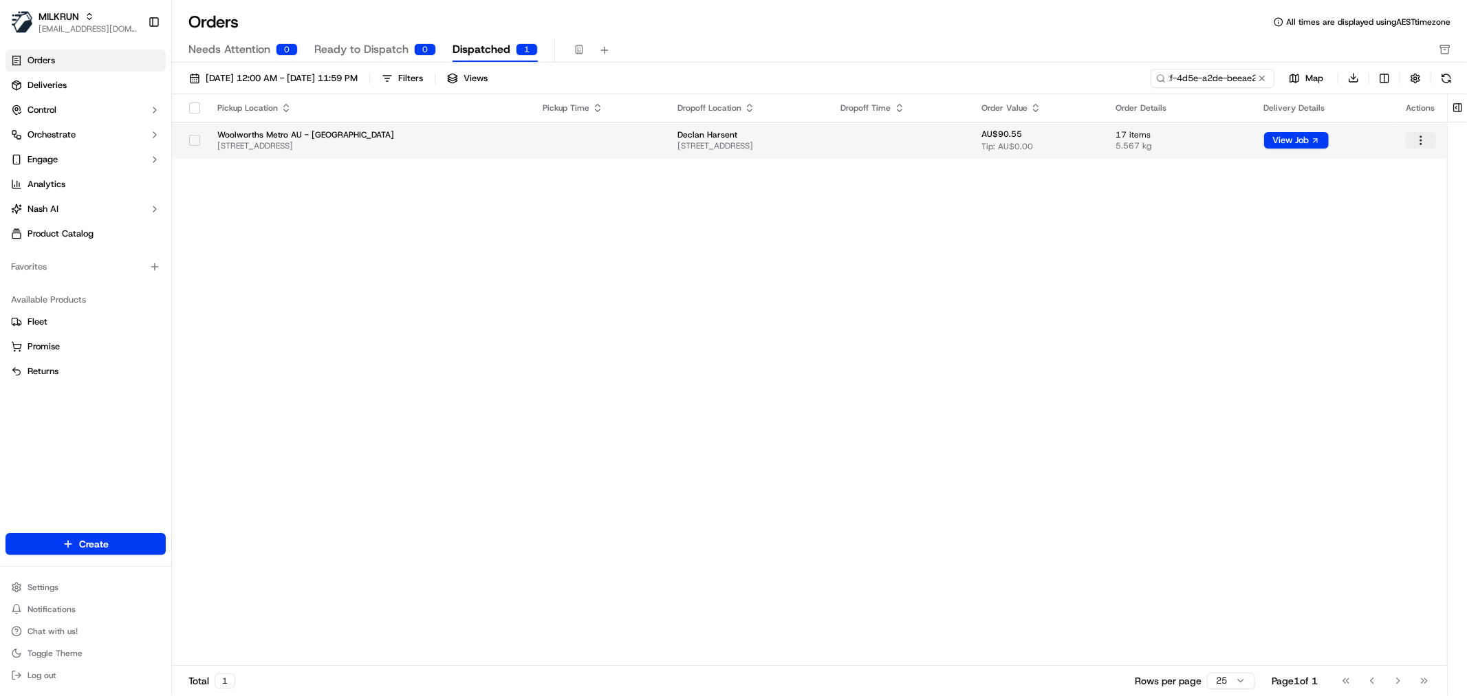
click at [1419, 142] on html "MILKRUN nbradshaw@woolworths.com.au Toggle Sidebar Orders Deliveries Control Or…" at bounding box center [733, 348] width 1467 height 696
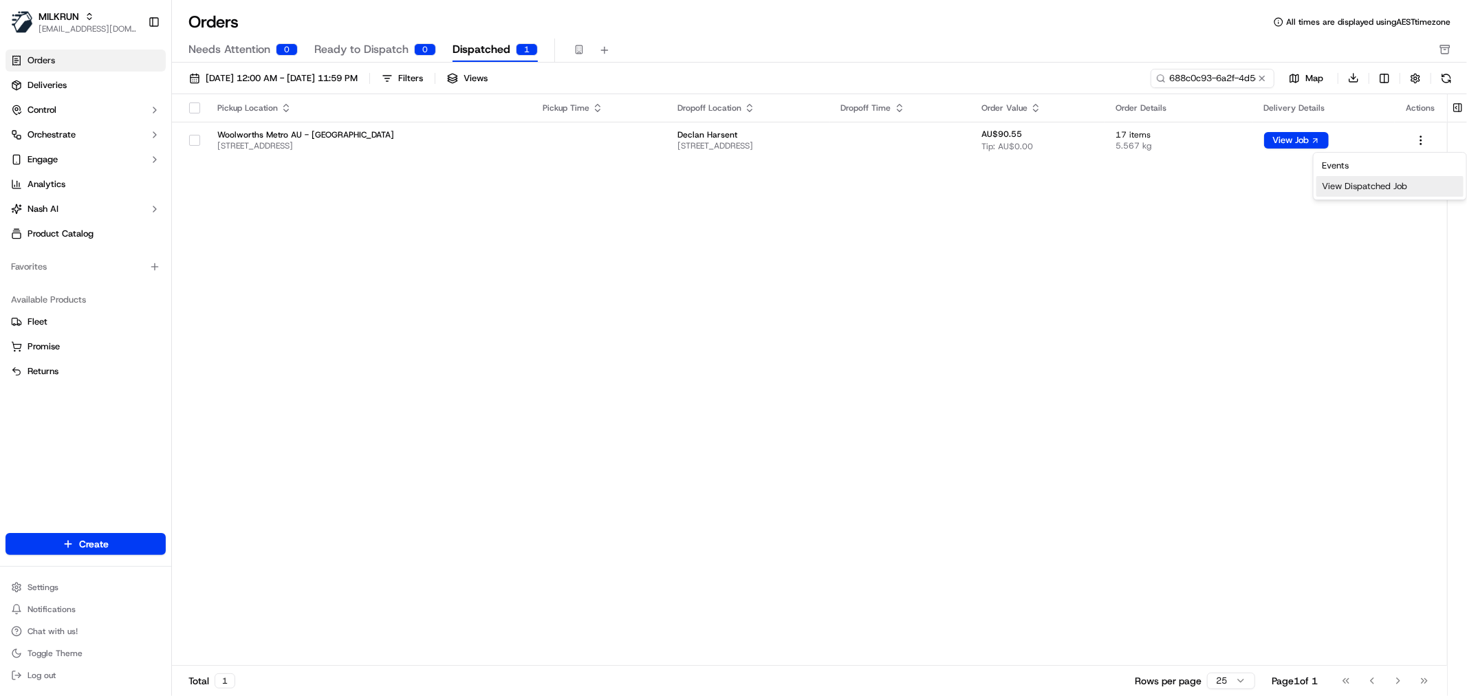
click at [1359, 190] on div "View Dispatched Job" at bounding box center [1389, 186] width 147 height 21
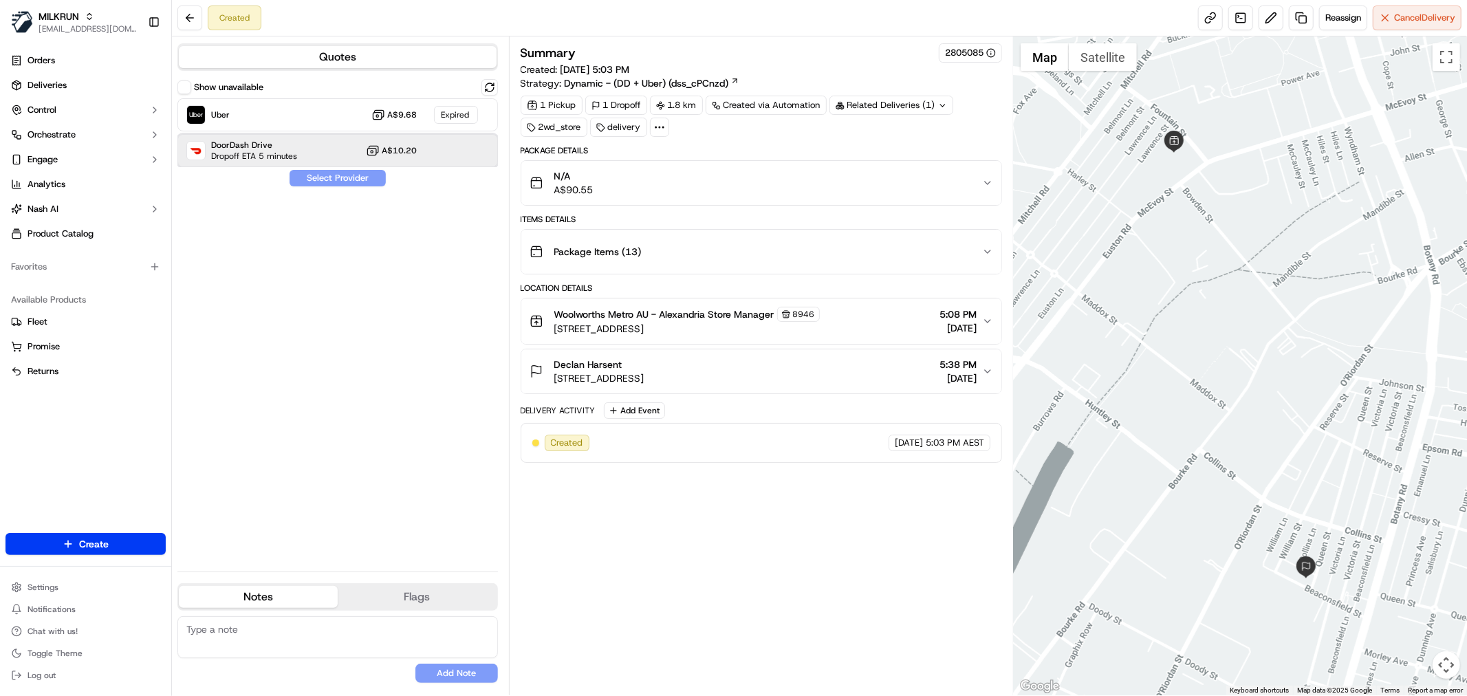
click at [354, 157] on div "DoorDash Drive Dropoff ETA 5 minutes A$10.20" at bounding box center [337, 150] width 320 height 33
click at [340, 176] on button "Assign Provider" at bounding box center [338, 178] width 98 height 17
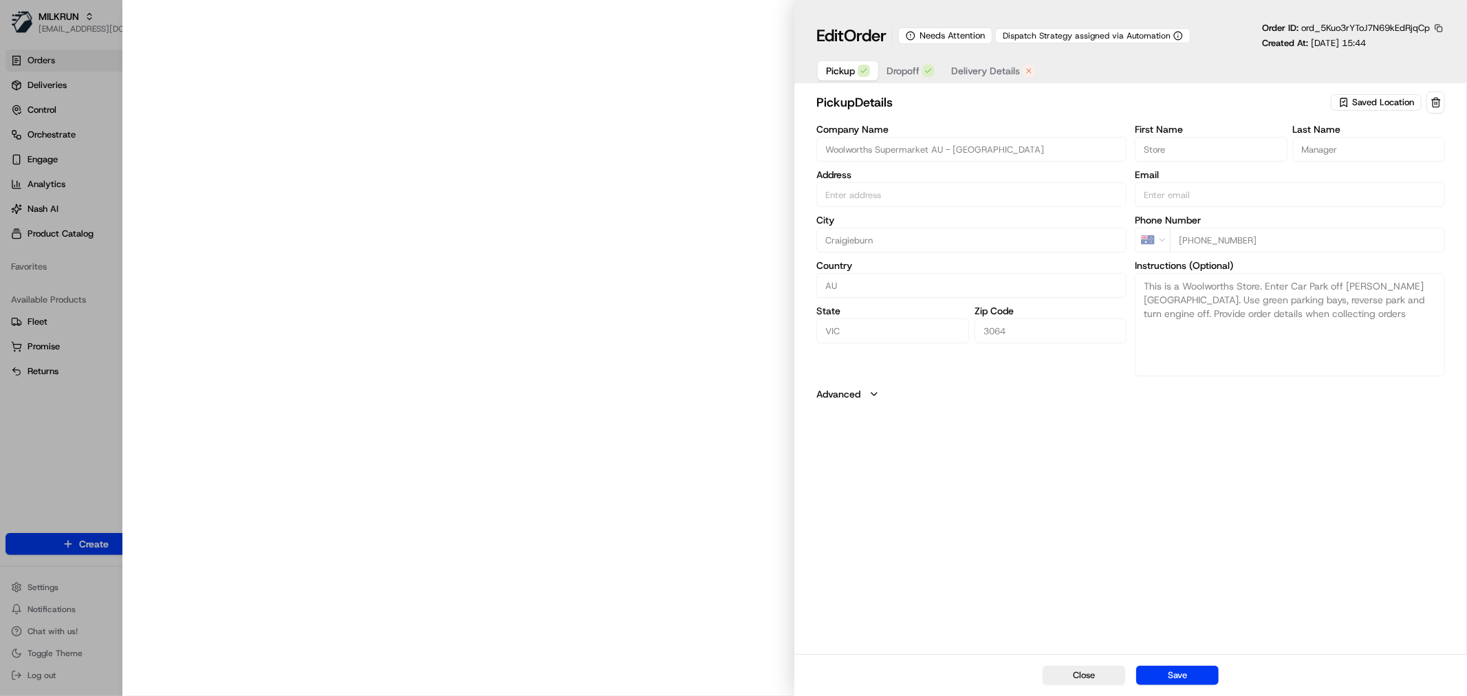
type input "[STREET_ADDRESS]"
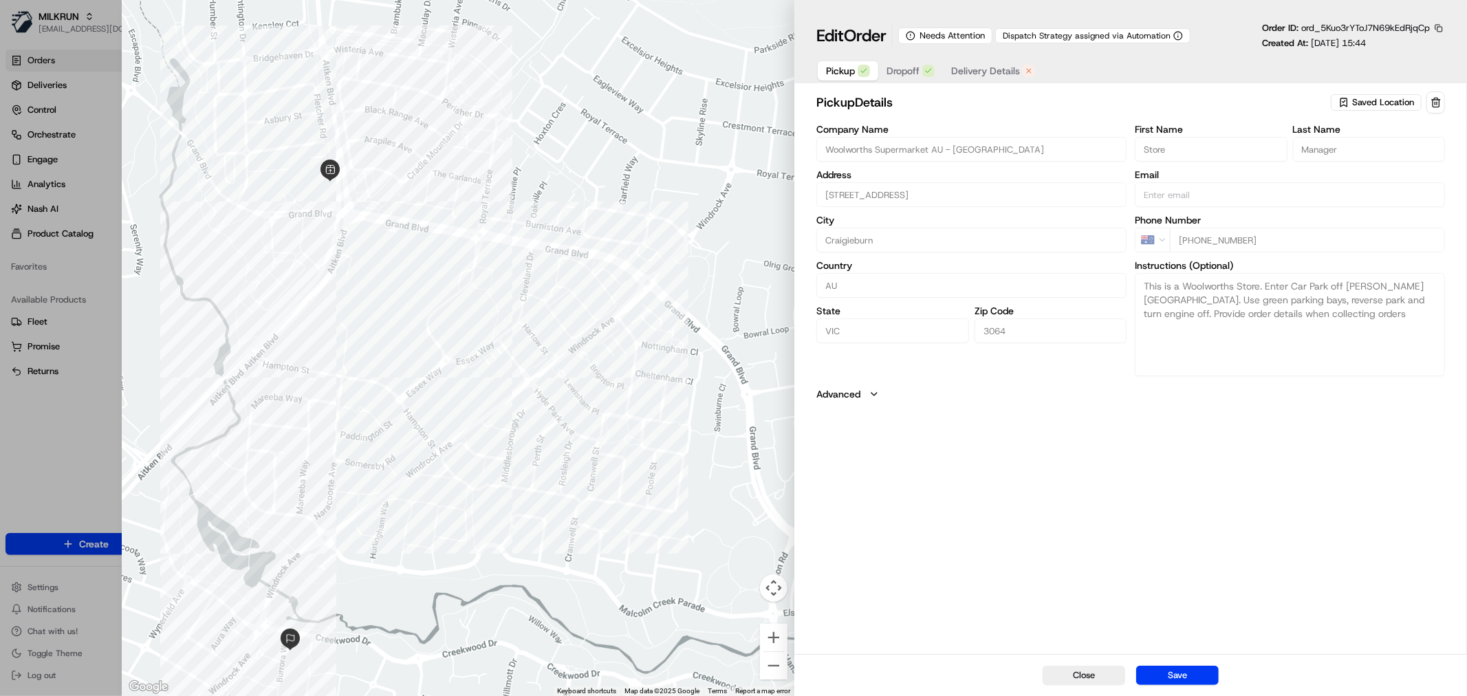
click at [992, 76] on span "Delivery Details" at bounding box center [985, 71] width 69 height 14
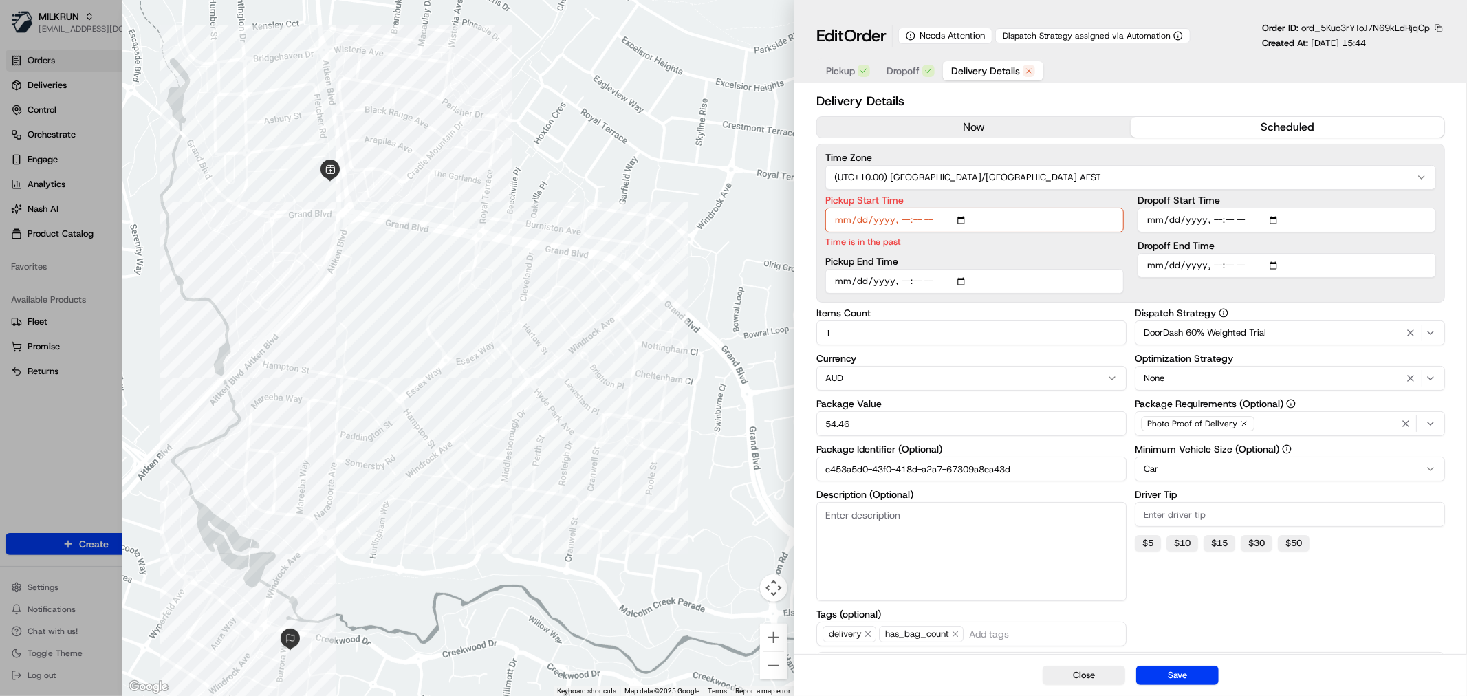
click at [980, 135] on button "now" at bounding box center [974, 127] width 314 height 21
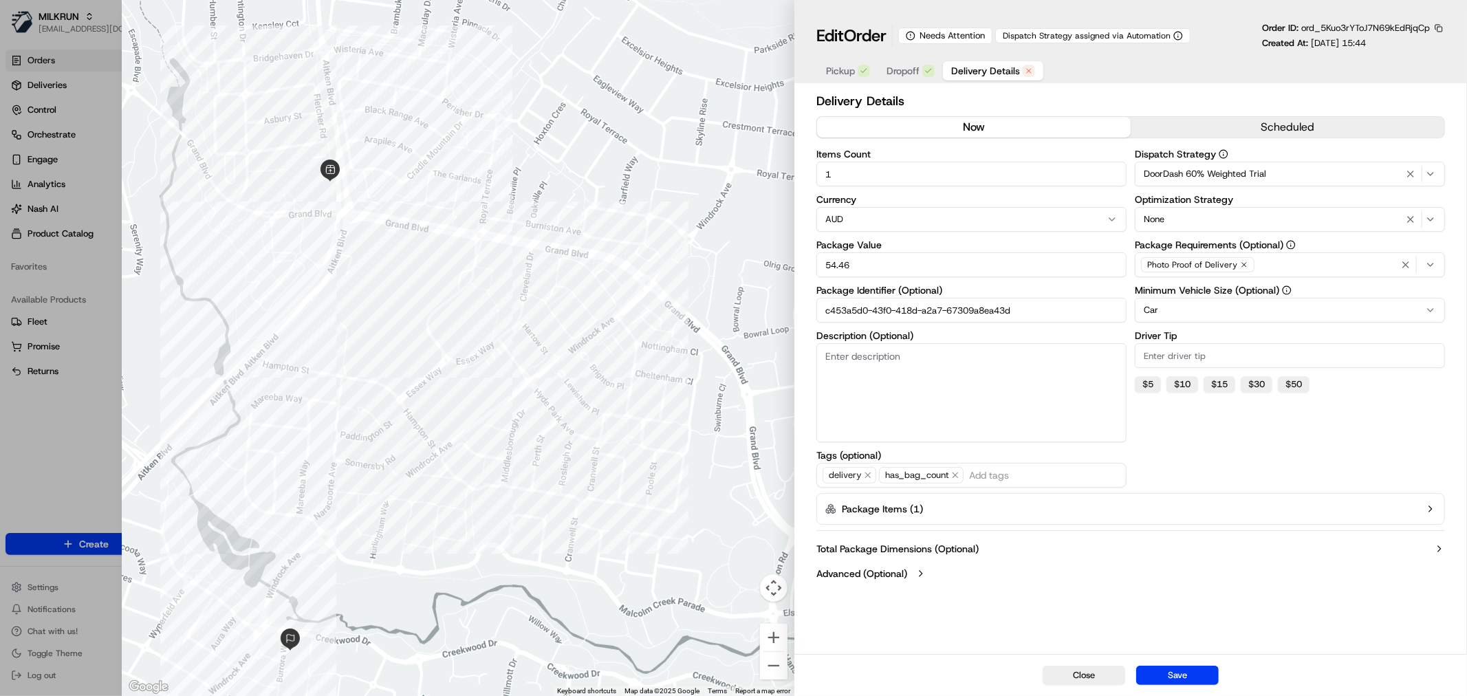
click at [965, 313] on input "c453a5d0-43f0-418d-a2a7-67309a8ea43d" at bounding box center [971, 310] width 310 height 25
click at [1179, 669] on button "Save" at bounding box center [1177, 675] width 83 height 19
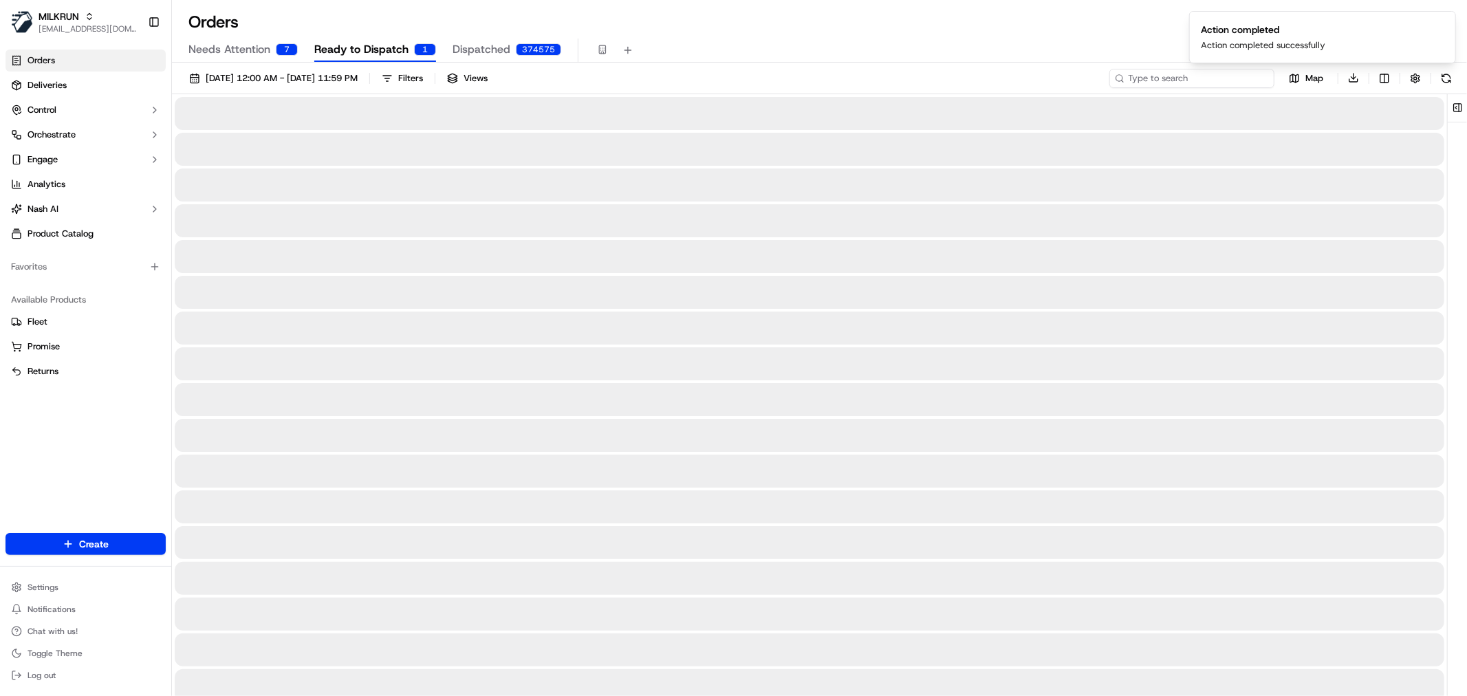
click at [1227, 80] on input at bounding box center [1191, 78] width 165 height 19
paste input "c453a5d0-43f0-418d-a2a7-67309a8ea43d"
type input "c453a5d0-43f0-418d-a2a7-67309a8ea43d"
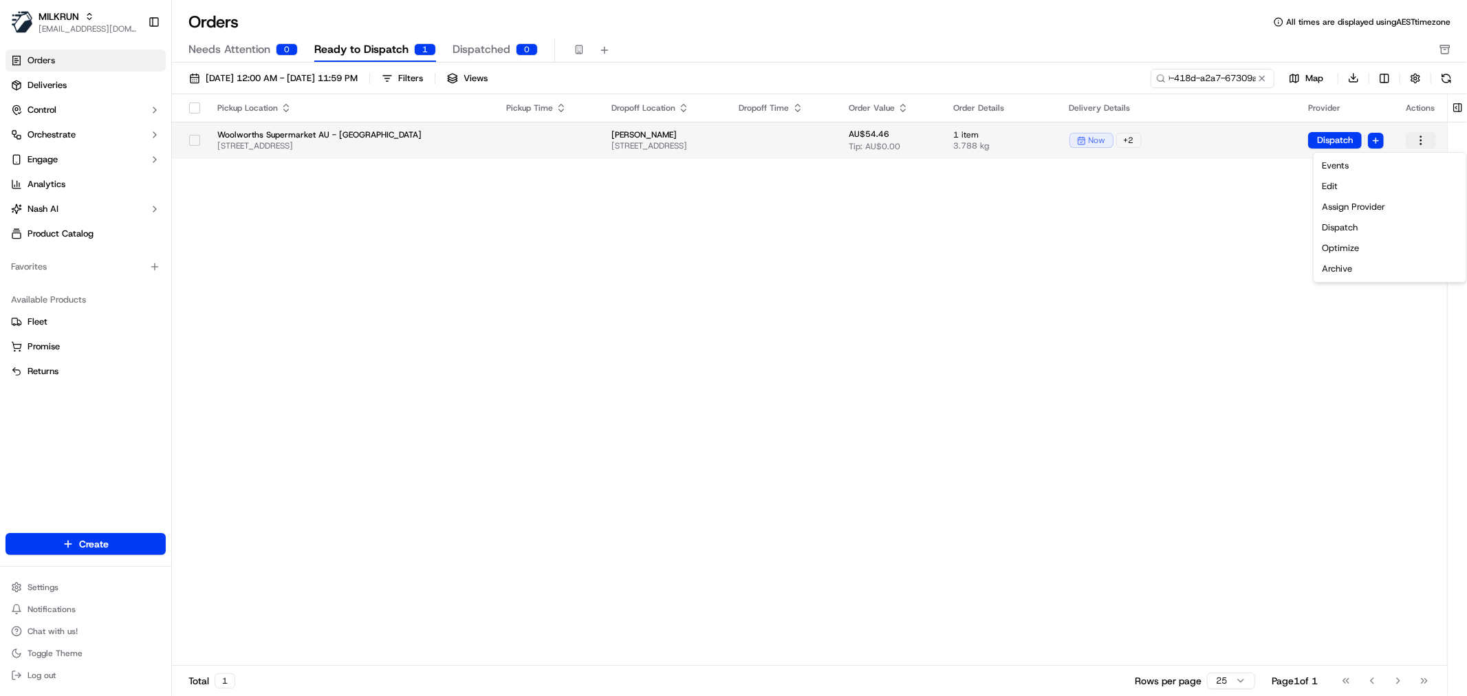
click at [1425, 142] on html "MILKRUN nbradshaw@woolworths.com.au Toggle Sidebar Orders Deliveries Control Or…" at bounding box center [733, 348] width 1467 height 696
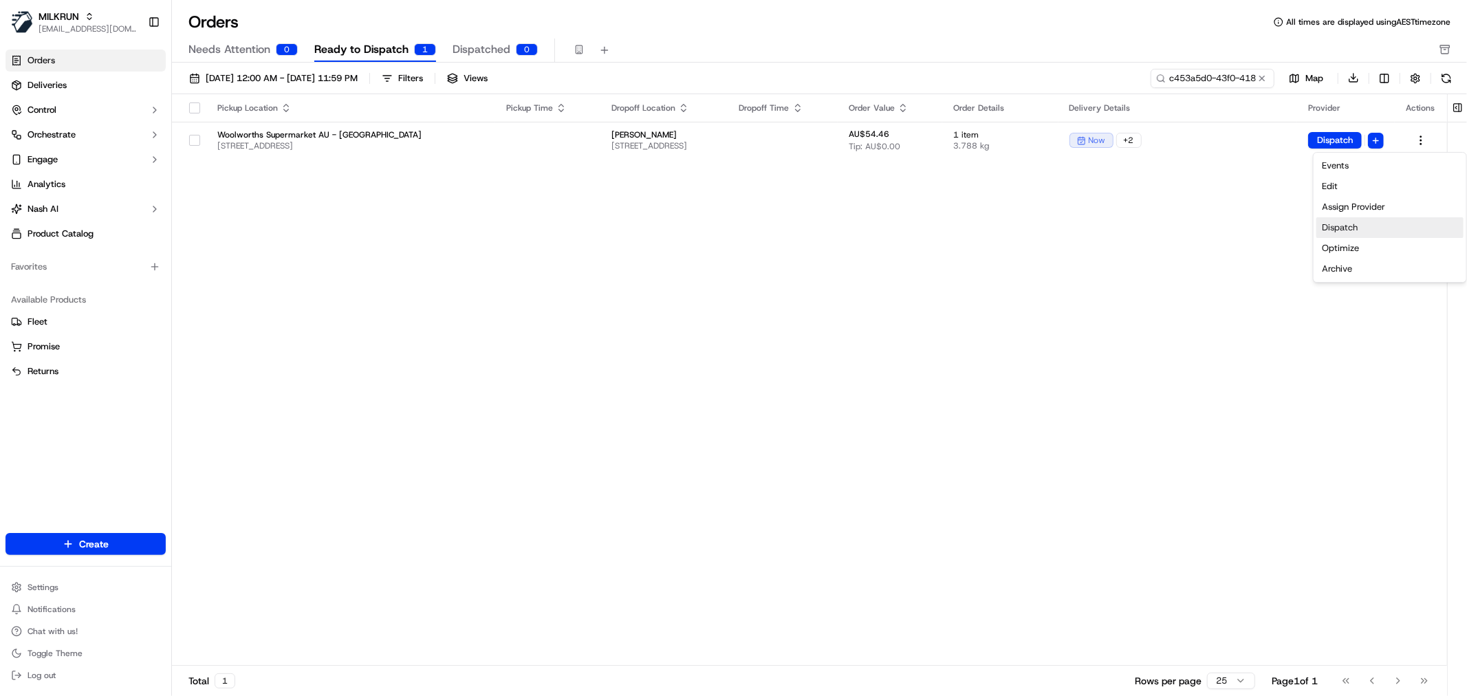
click at [1355, 231] on div "Dispatch" at bounding box center [1389, 227] width 147 height 21
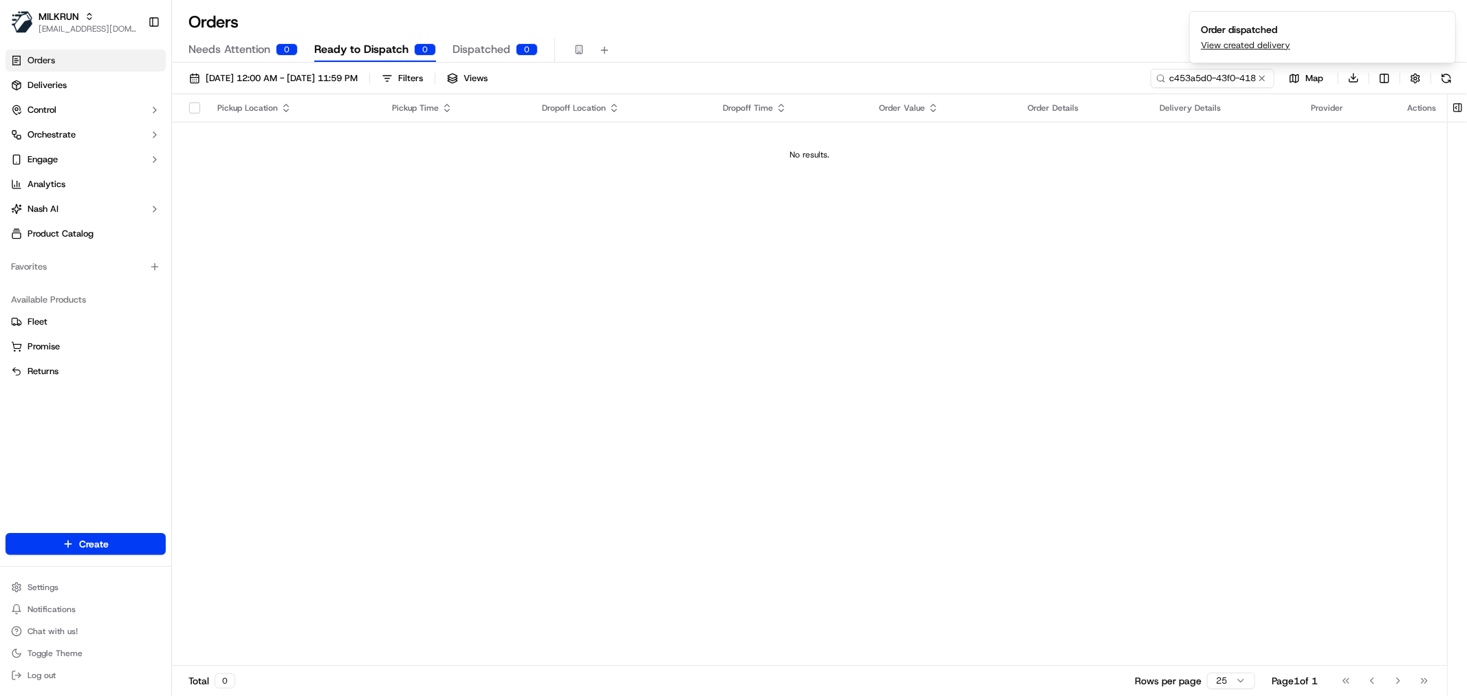
click at [466, 49] on span "Dispatched" at bounding box center [481, 49] width 58 height 17
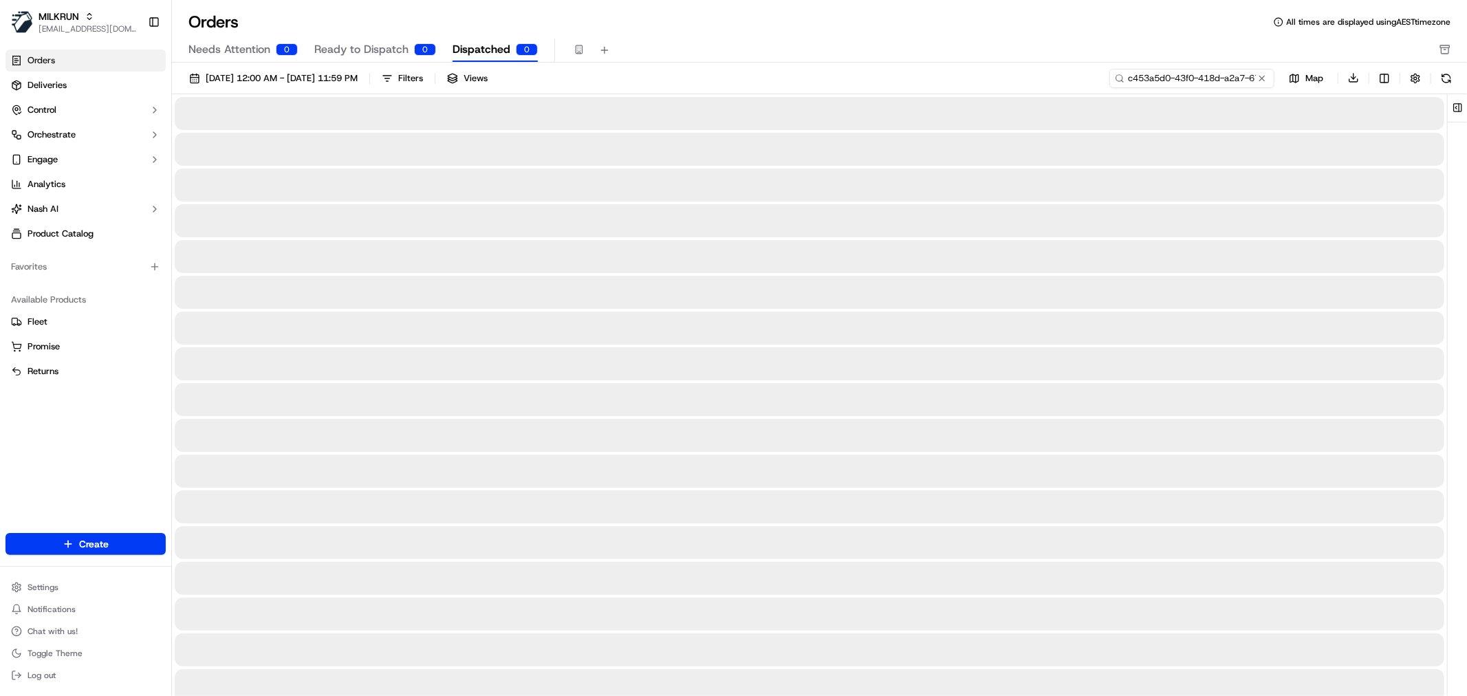
click at [1194, 78] on input "c453a5d0-43f0-418d-a2a7-67309a8ea43d" at bounding box center [1191, 78] width 165 height 19
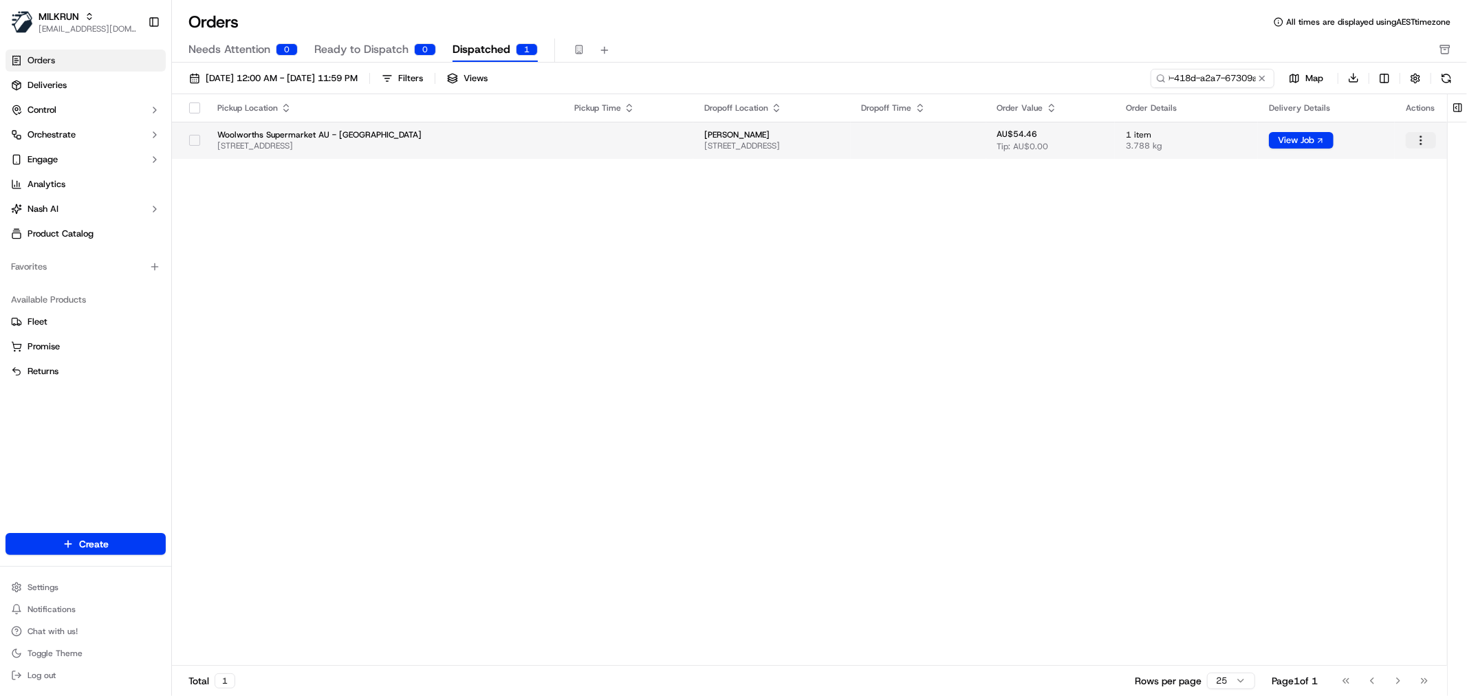
click at [1417, 136] on html "MILKRUN nbradshaw@woolworths.com.au Toggle Sidebar Orders Deliveries Control Or…" at bounding box center [733, 348] width 1467 height 696
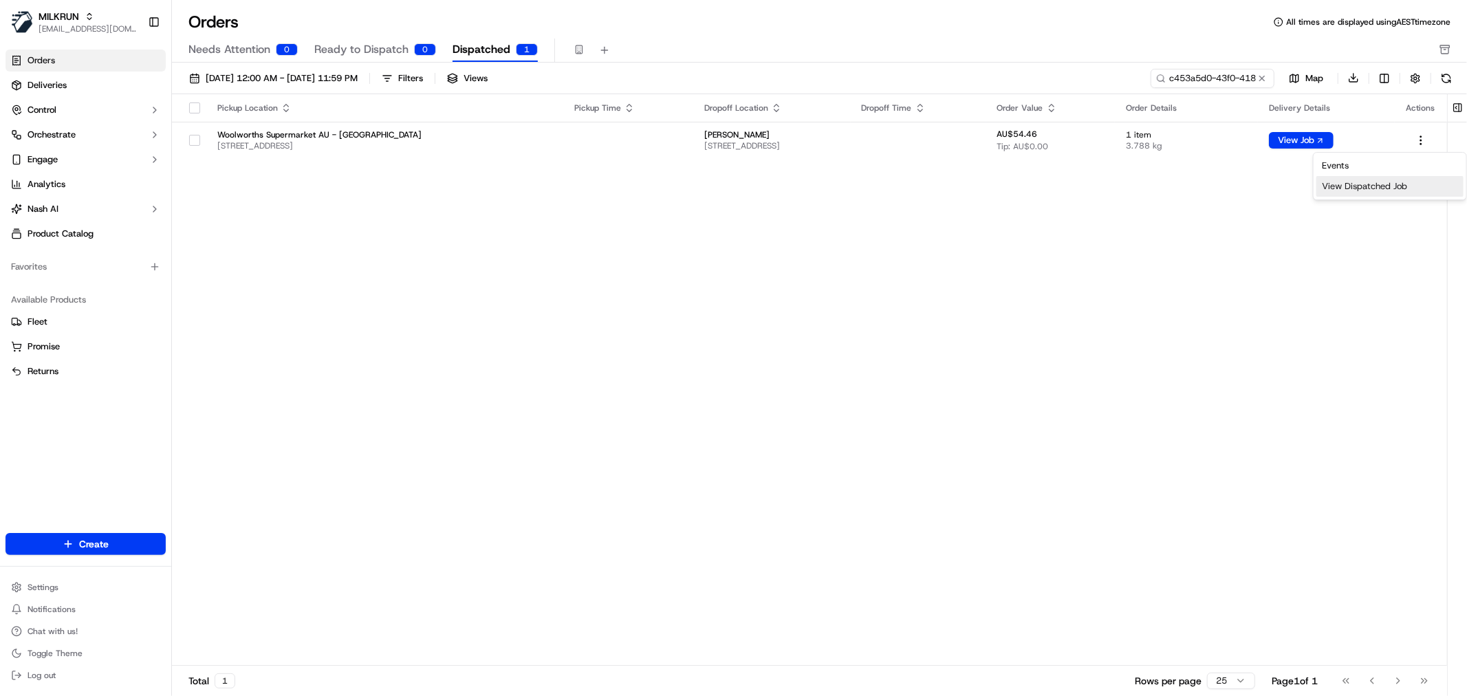
click at [1374, 186] on div "View Dispatched Job" at bounding box center [1389, 186] width 147 height 21
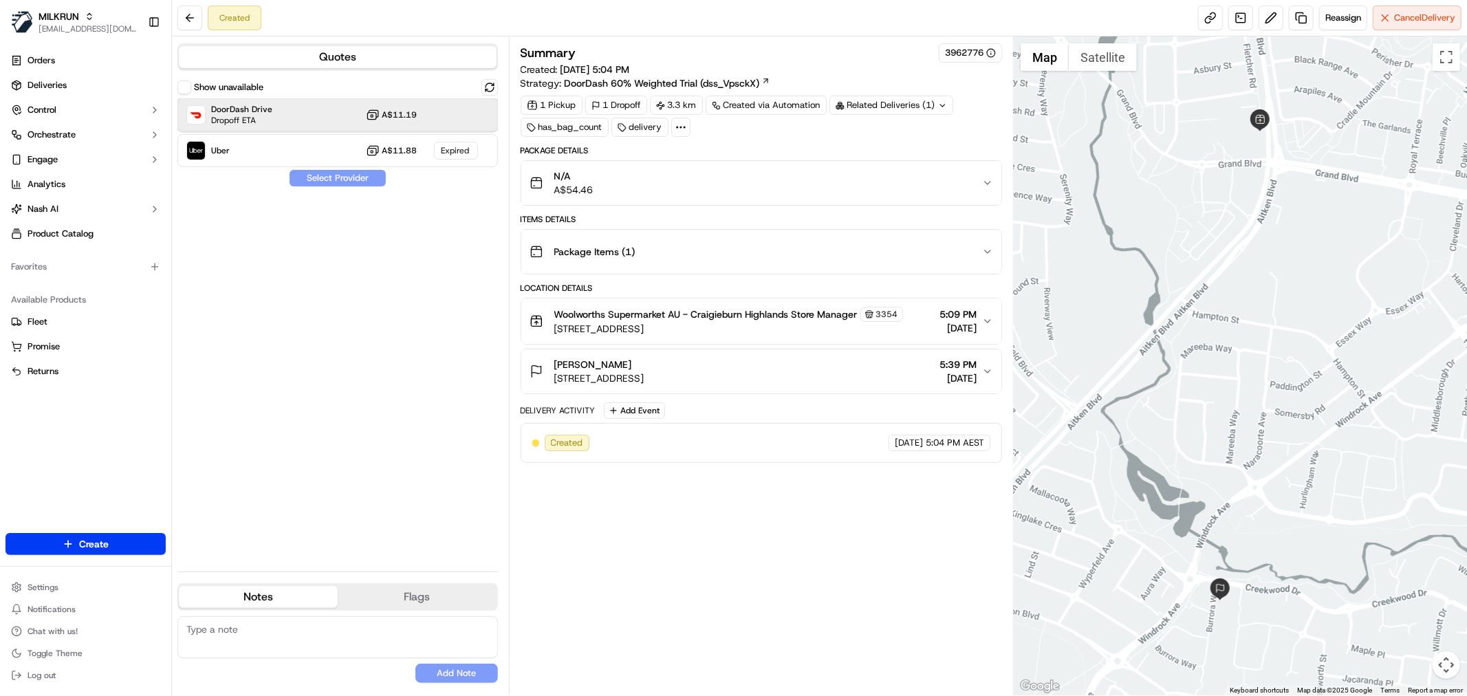
click at [338, 124] on div "DoorDash Drive Dropoff ETA A$11.19" at bounding box center [337, 114] width 320 height 33
click at [342, 179] on button "Assign Provider" at bounding box center [338, 178] width 98 height 17
